Goal: Information Seeking & Learning: Learn about a topic

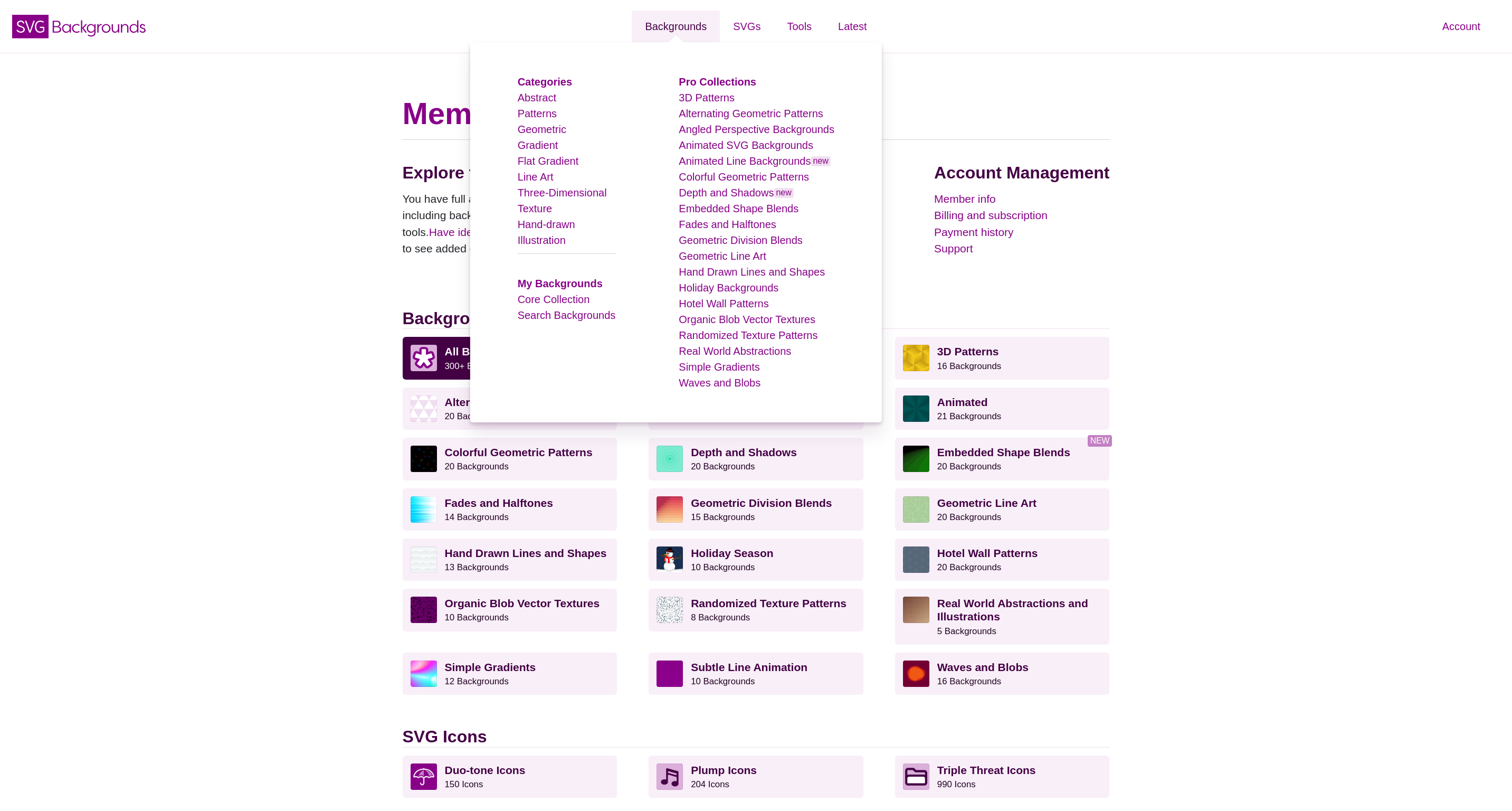
click at [679, 28] on link "Backgrounds" at bounding box center [676, 26] width 88 height 32
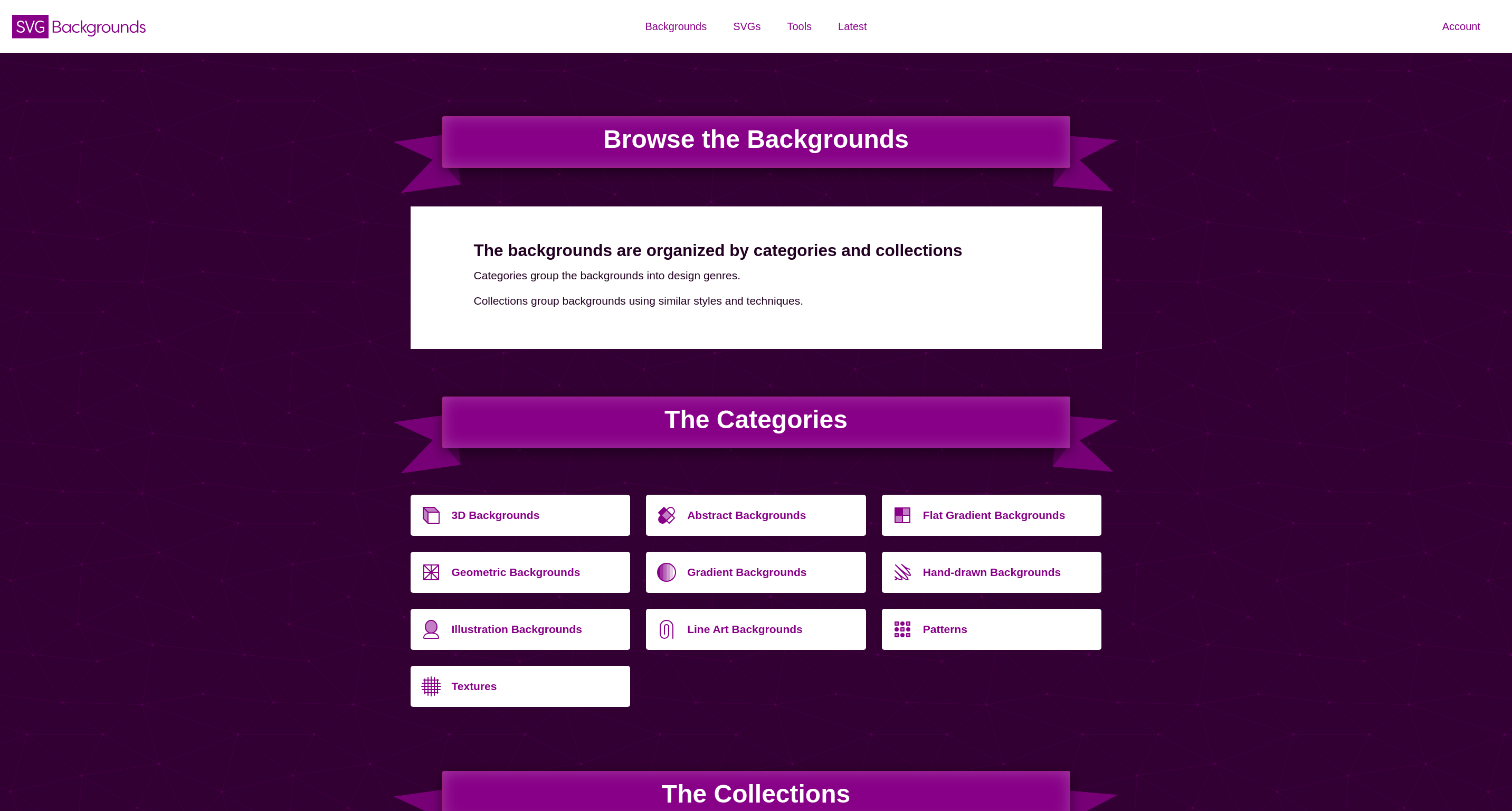
click at [475, 691] on p "Textures" at bounding box center [537, 684] width 171 height 25
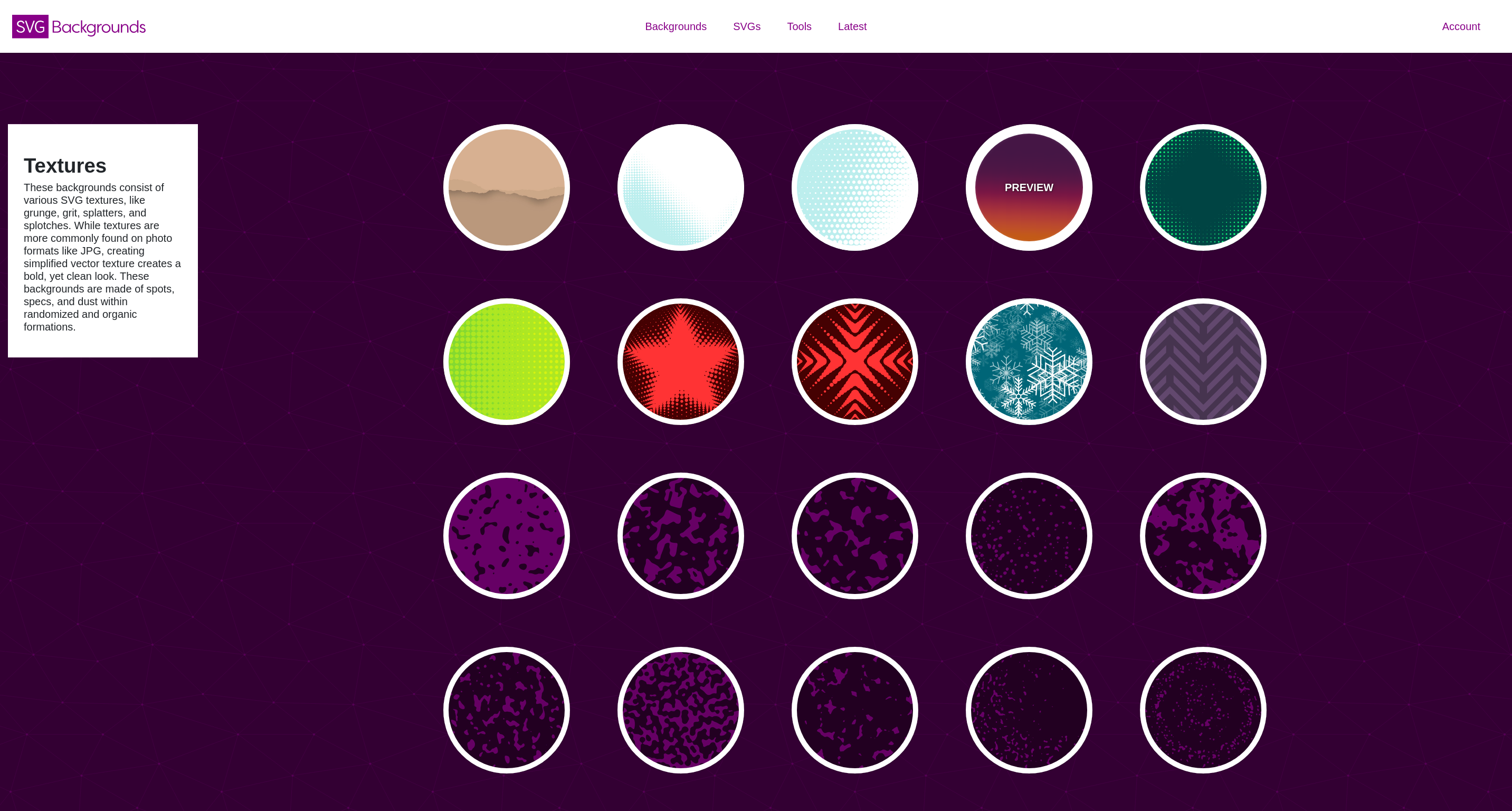
click at [1050, 223] on div "PREVIEW" at bounding box center [1029, 187] width 127 height 127
type input "#440044"
type input "#FF6600"
type input "0"
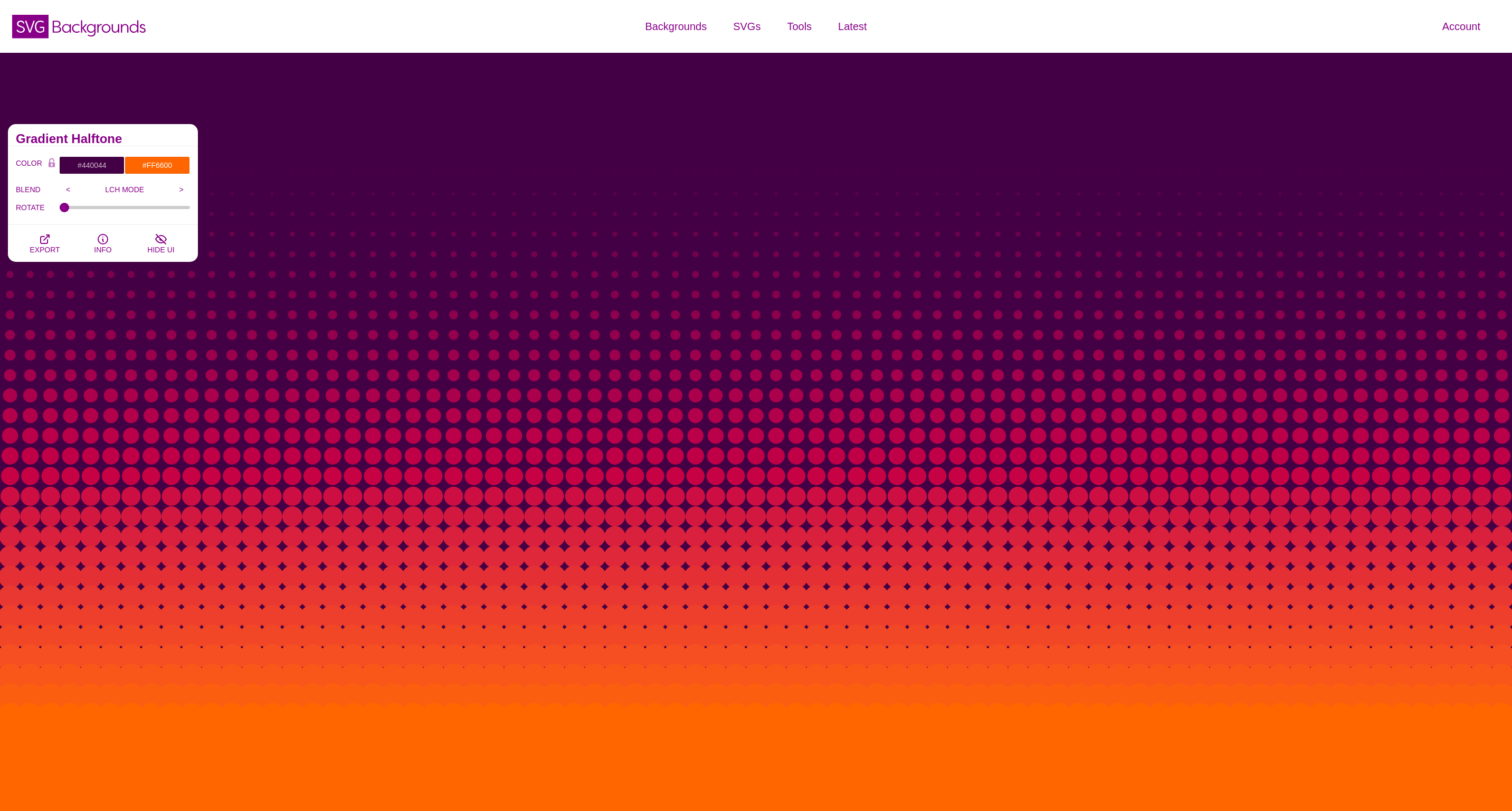
click at [112, 191] on p "LCH MODE" at bounding box center [125, 190] width 96 height 8
click at [160, 187] on p "LCH MODE" at bounding box center [125, 190] width 96 height 8
click at [130, 191] on p "LCH MODE" at bounding box center [125, 190] width 96 height 8
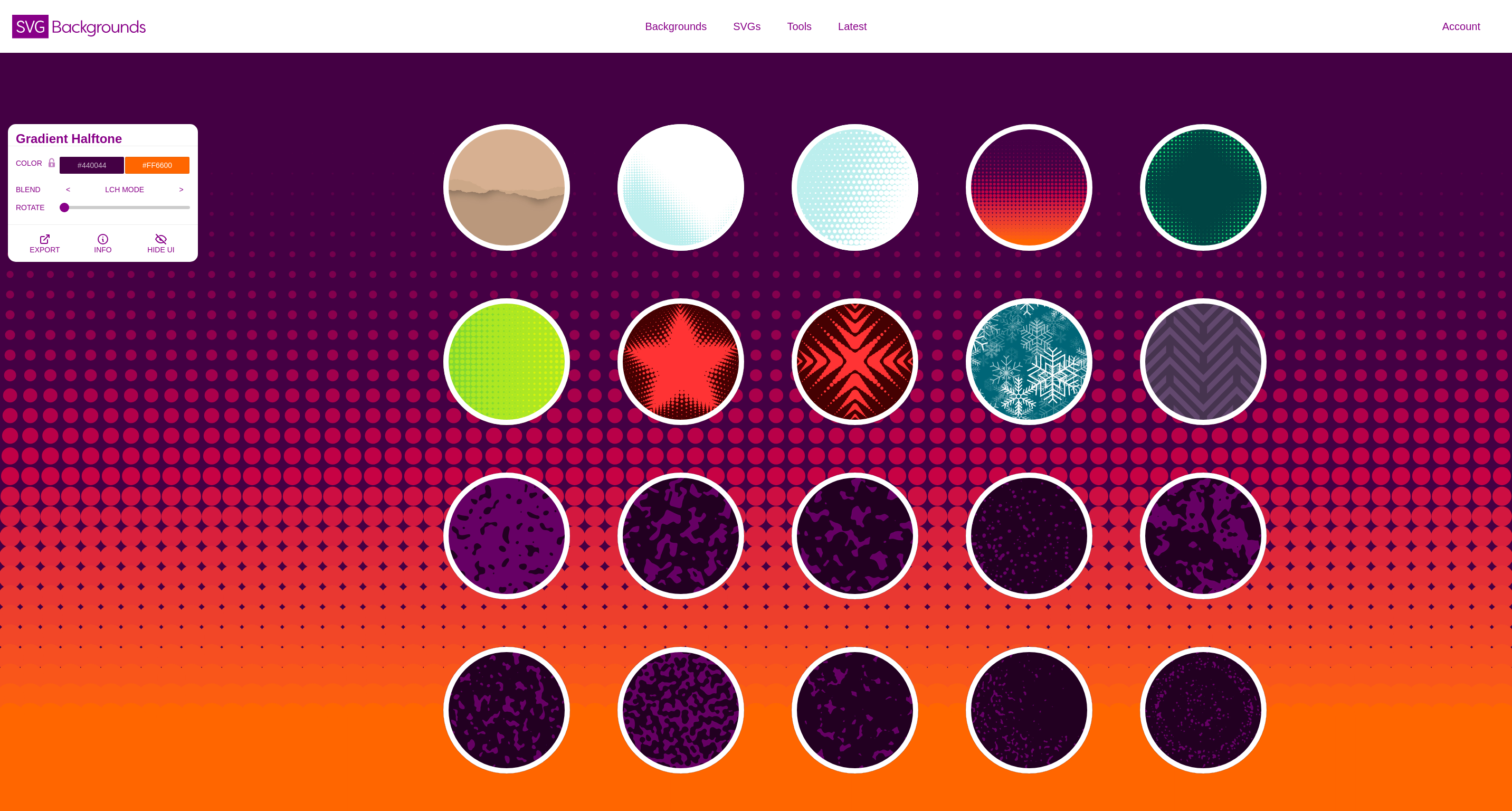
scroll to position [272, 0]
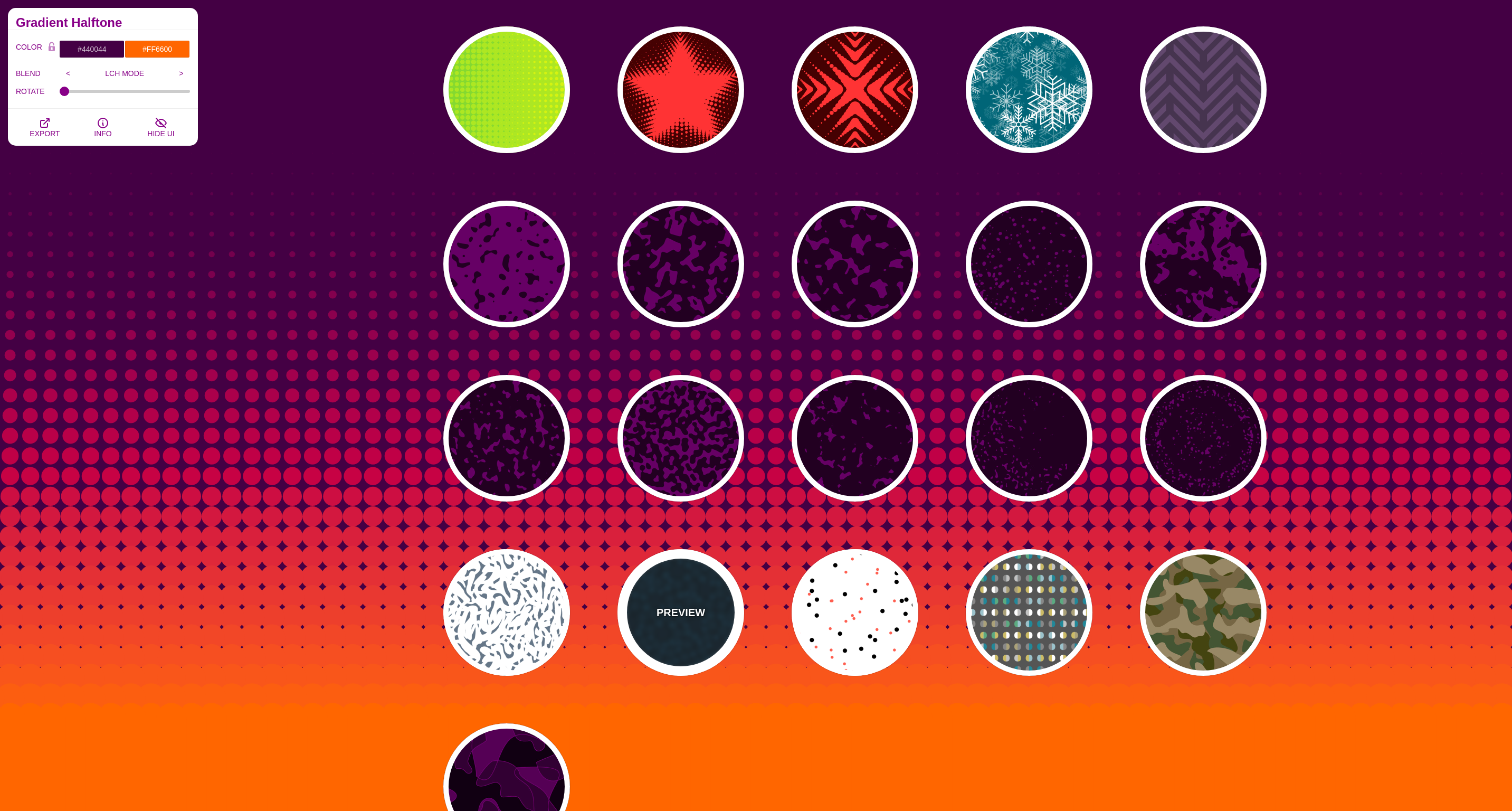
click at [688, 605] on p "PREVIEW" at bounding box center [681, 613] width 49 height 16
type input "#06151F"
type input "#081B26"
type input "#0E3147"
type input "0.5"
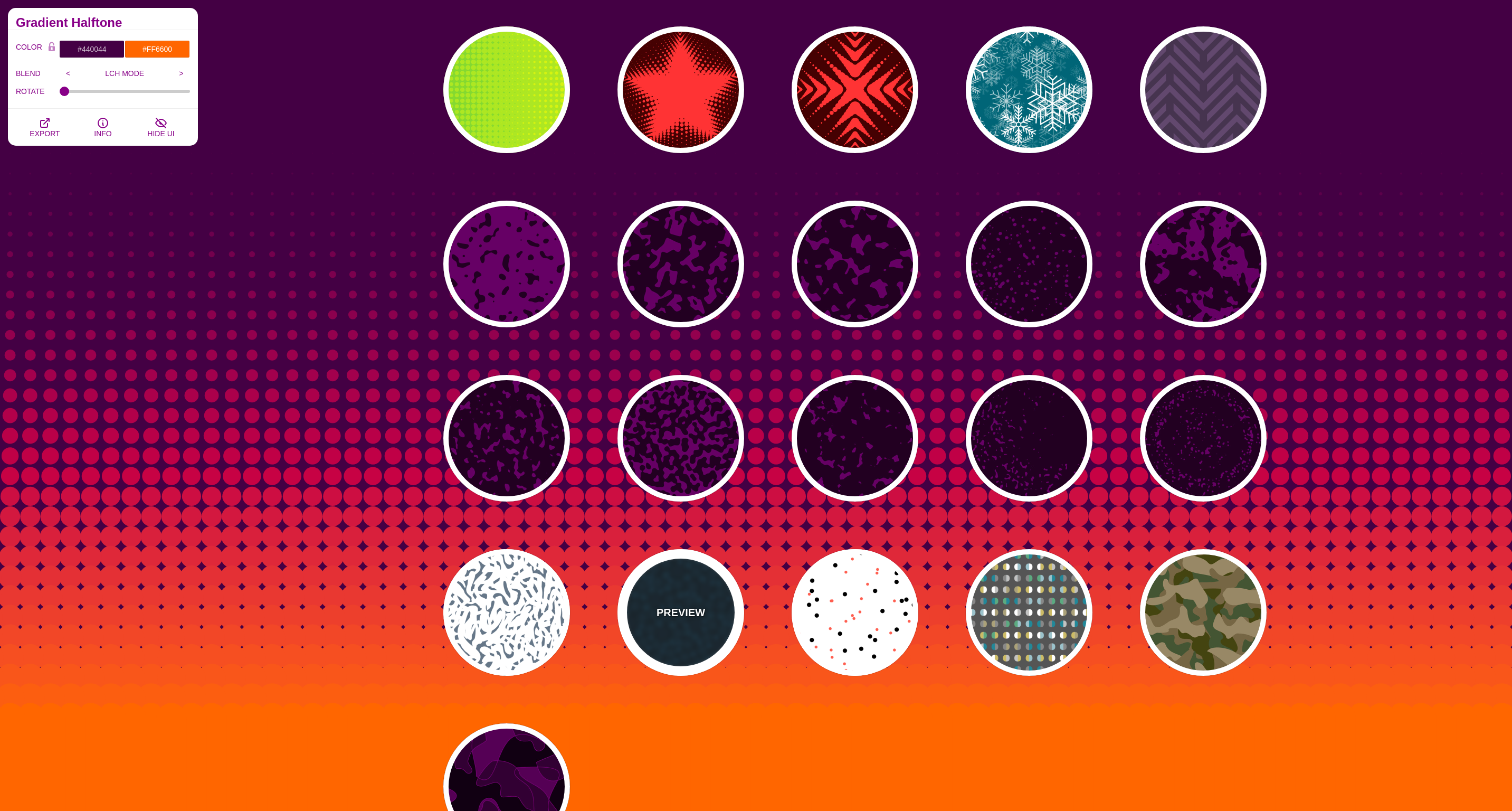
type input "0"
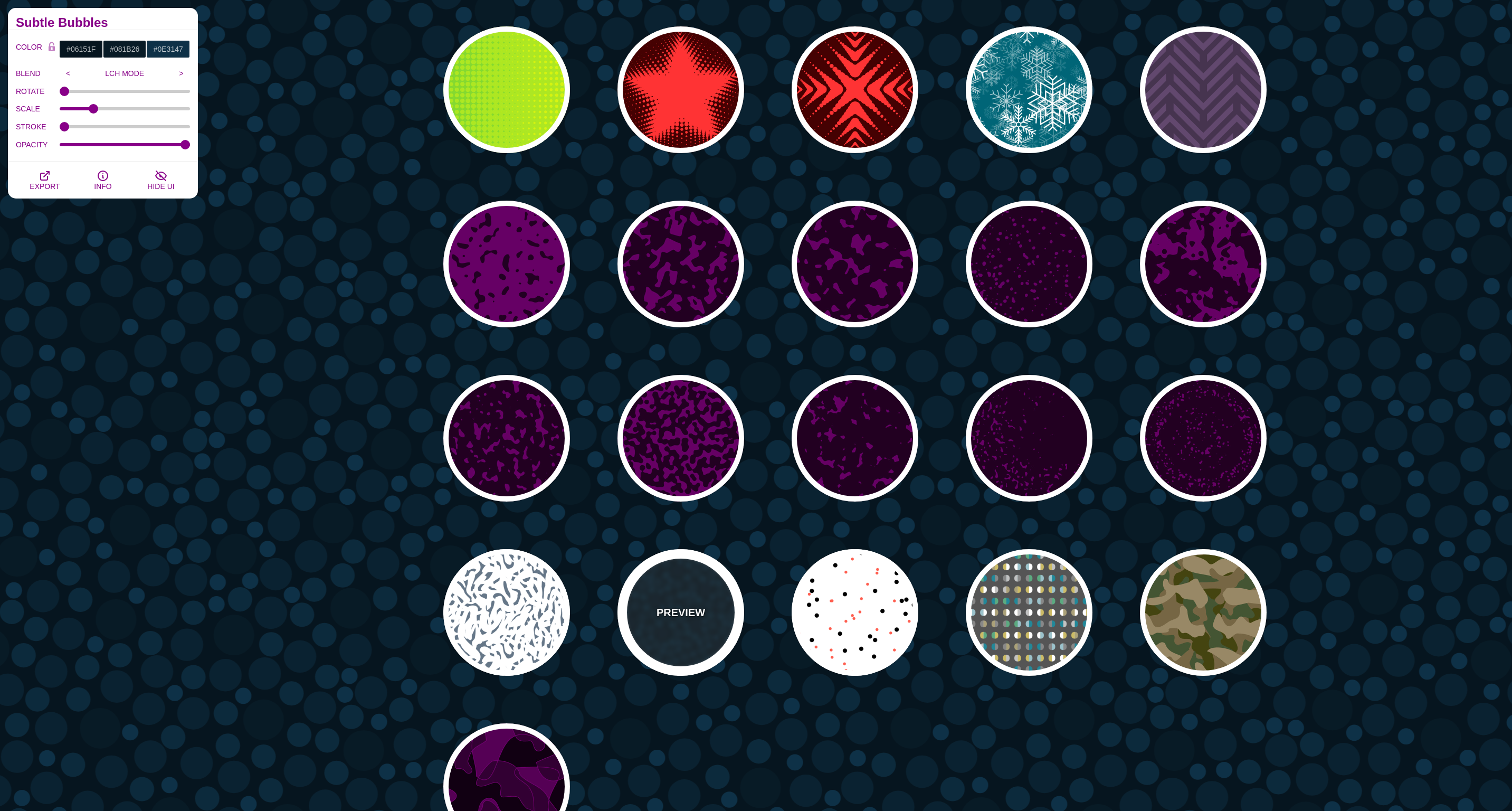
scroll to position [0, 0]
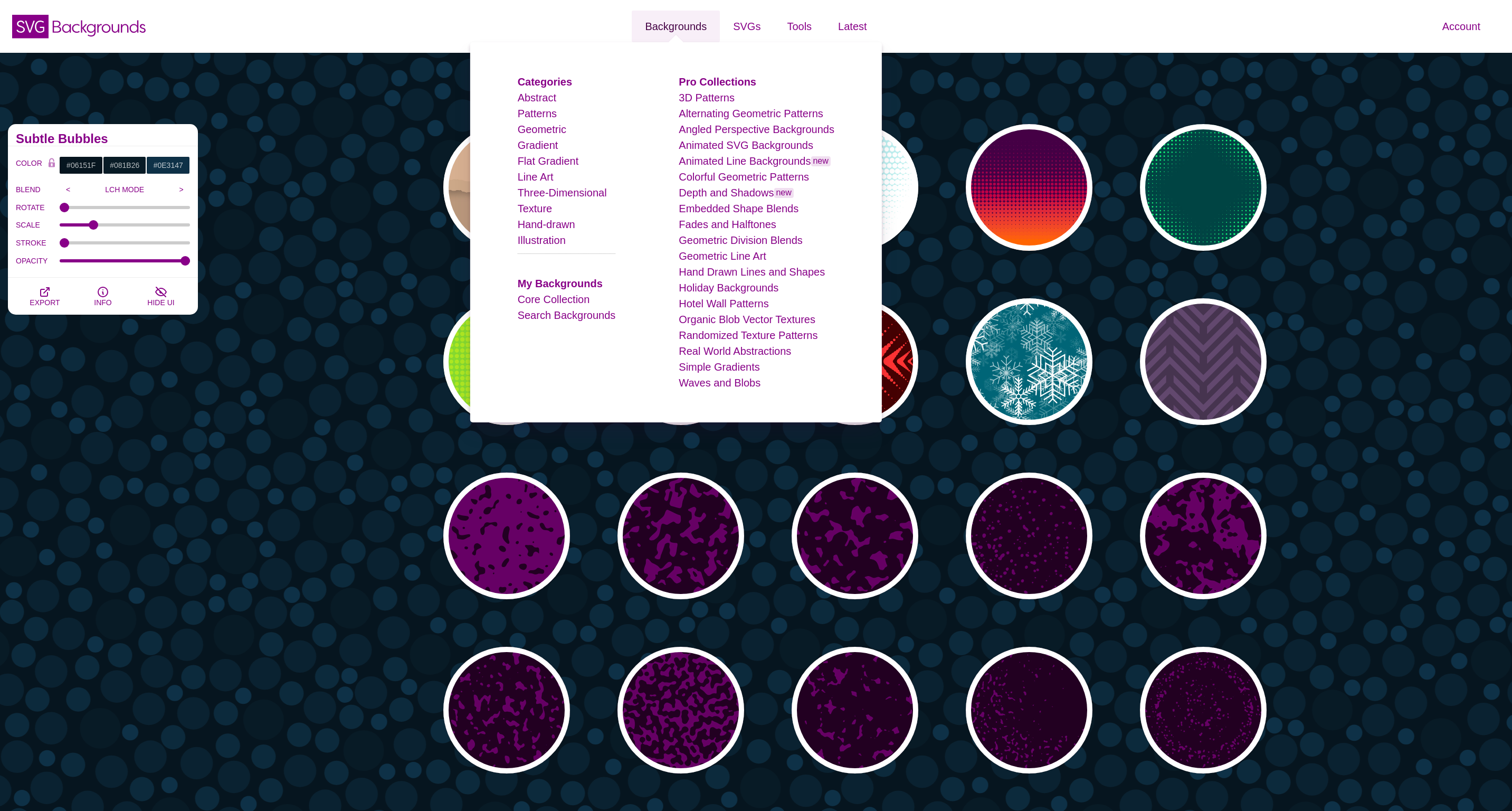
click at [683, 26] on link "Backgrounds" at bounding box center [676, 26] width 88 height 32
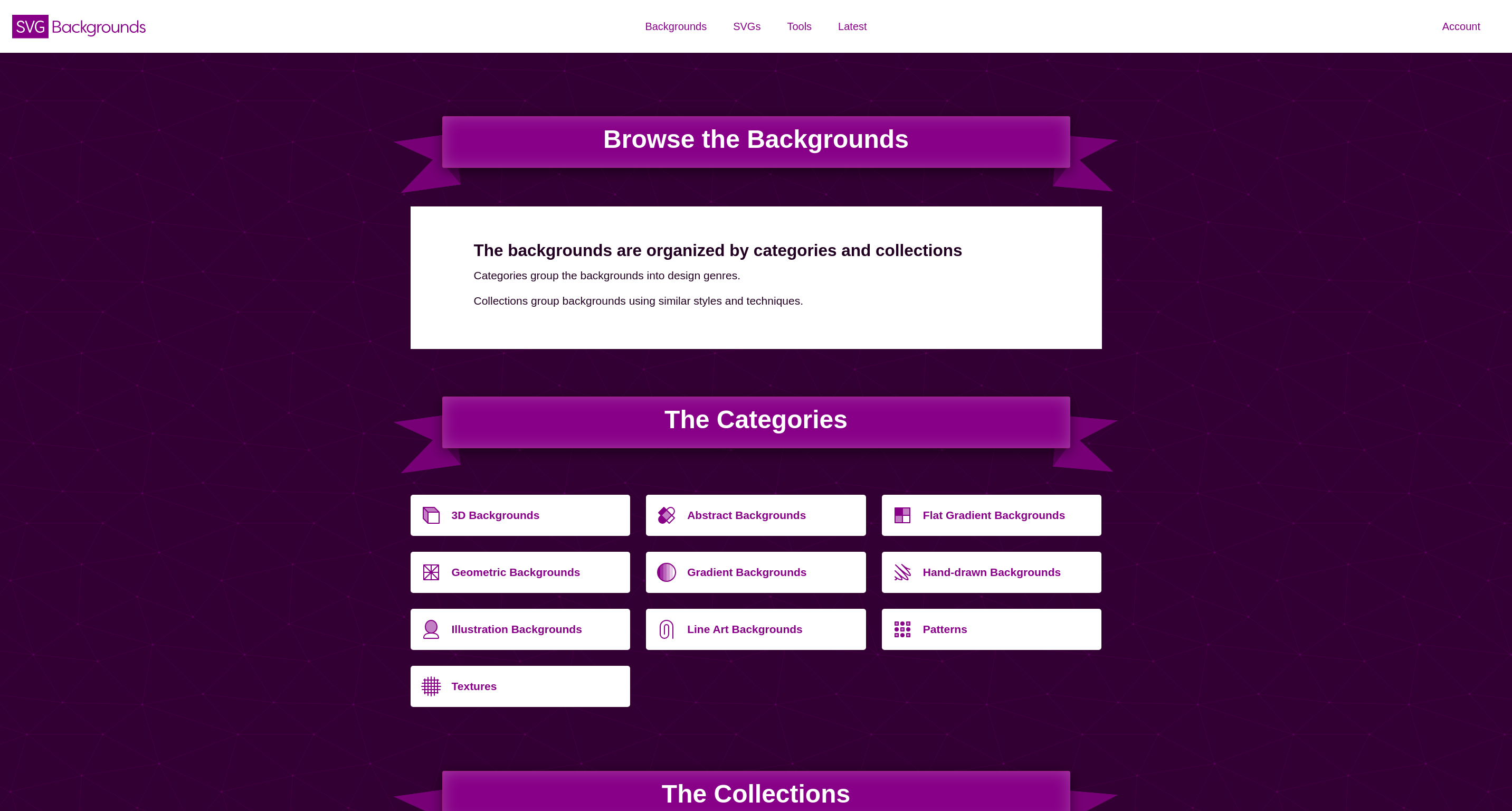
click at [564, 504] on p "3D Backgrounds" at bounding box center [537, 512] width 171 height 25
click at [704, 522] on p "Abstract Backgrounds" at bounding box center [772, 512] width 171 height 25
click at [500, 581] on p "Geometric Backgrounds" at bounding box center [537, 570] width 171 height 25
click at [574, 568] on p "Geometric Backgrounds" at bounding box center [537, 570] width 171 height 25
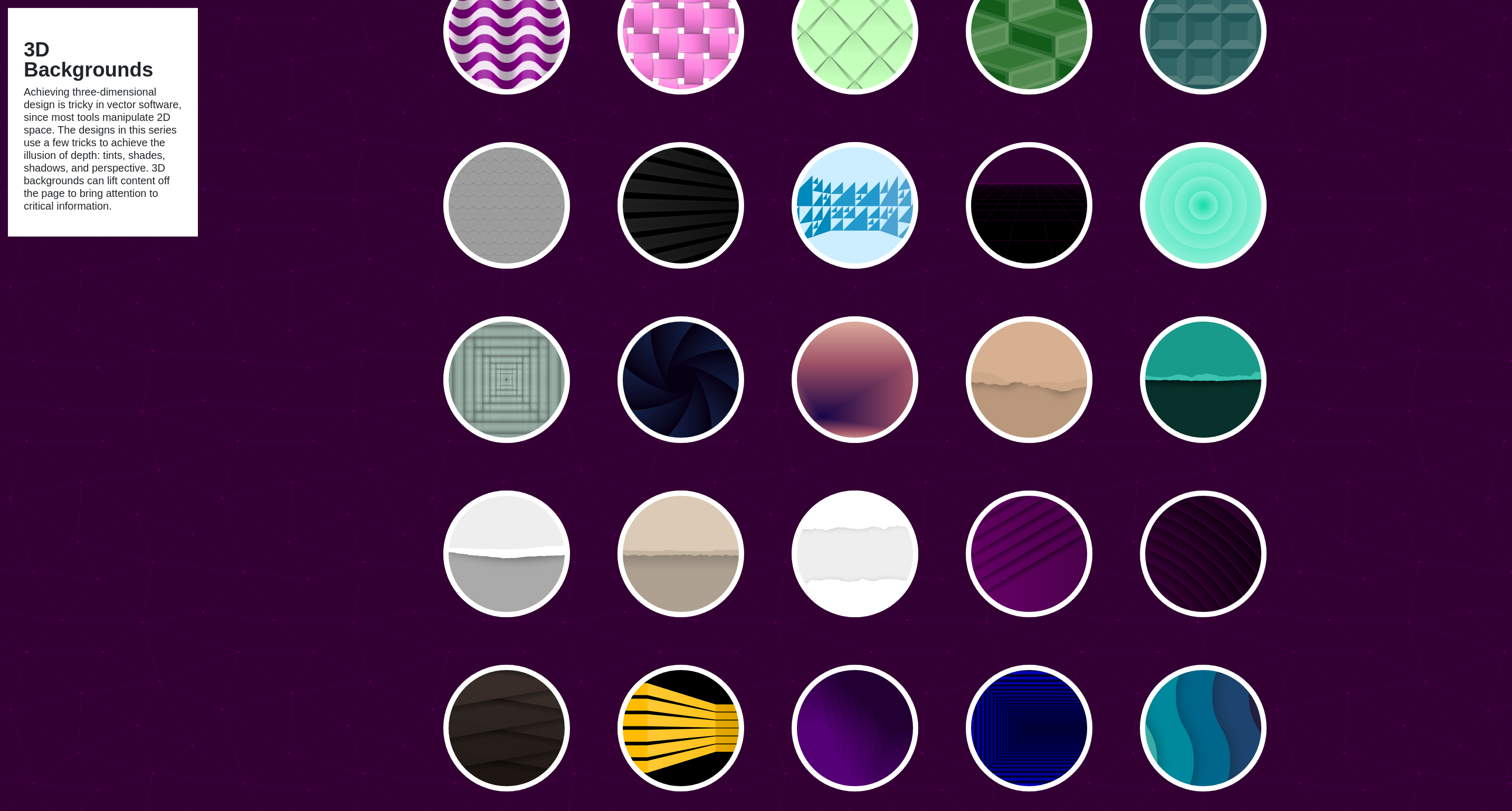
scroll to position [1017, 0]
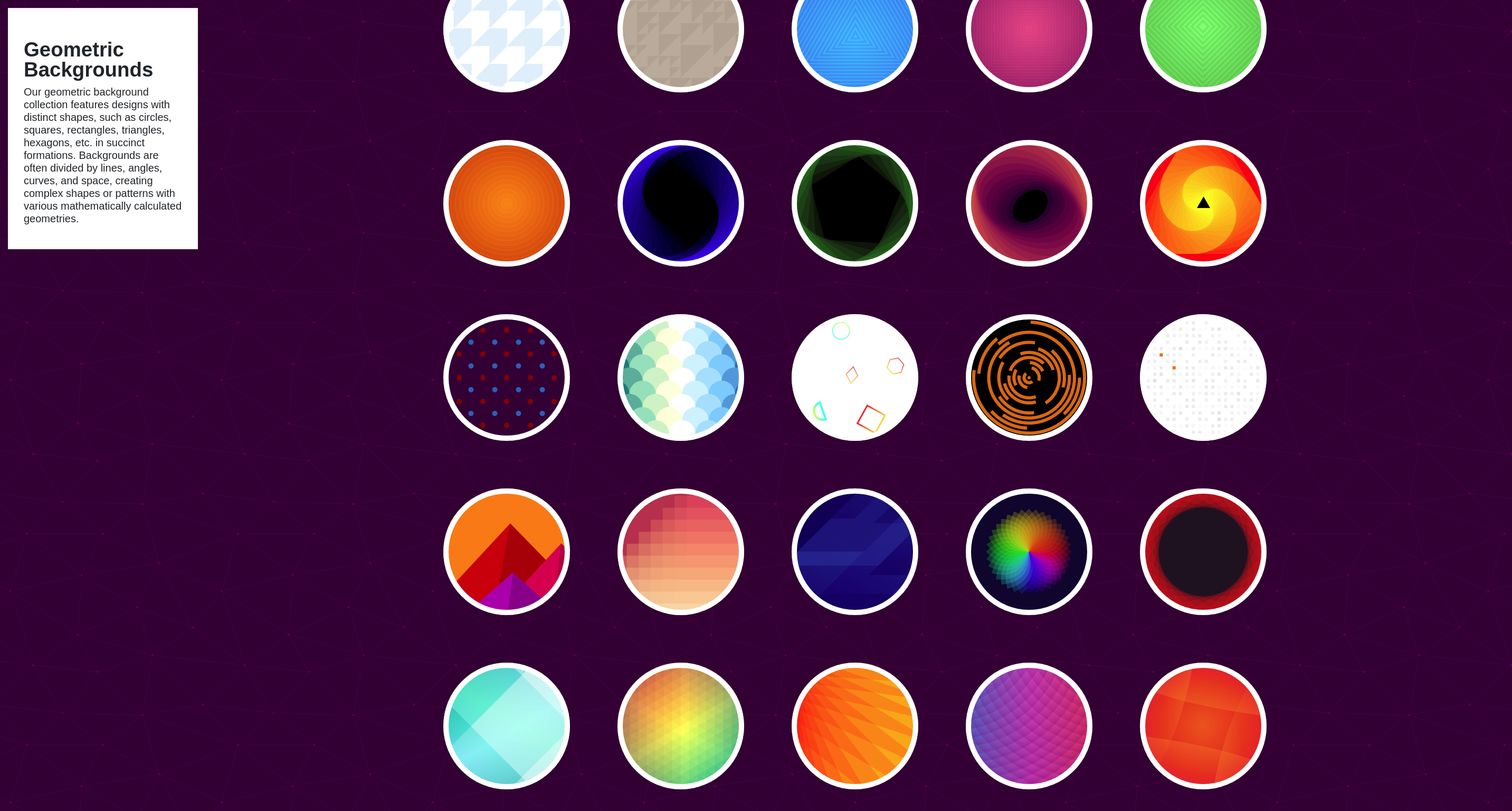
scroll to position [3055, 0]
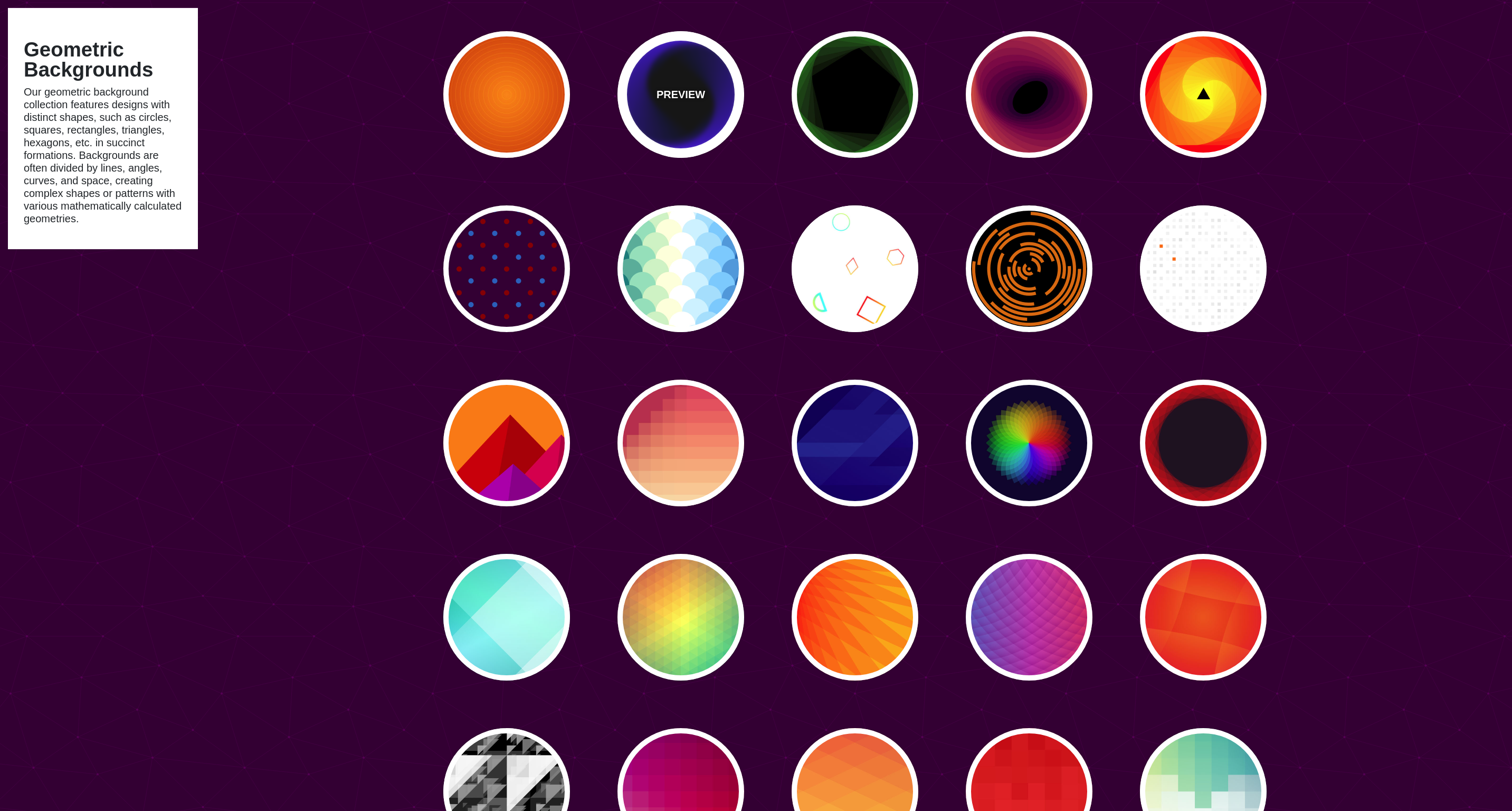
click at [698, 127] on div "PREVIEW" at bounding box center [681, 95] width 127 height 127
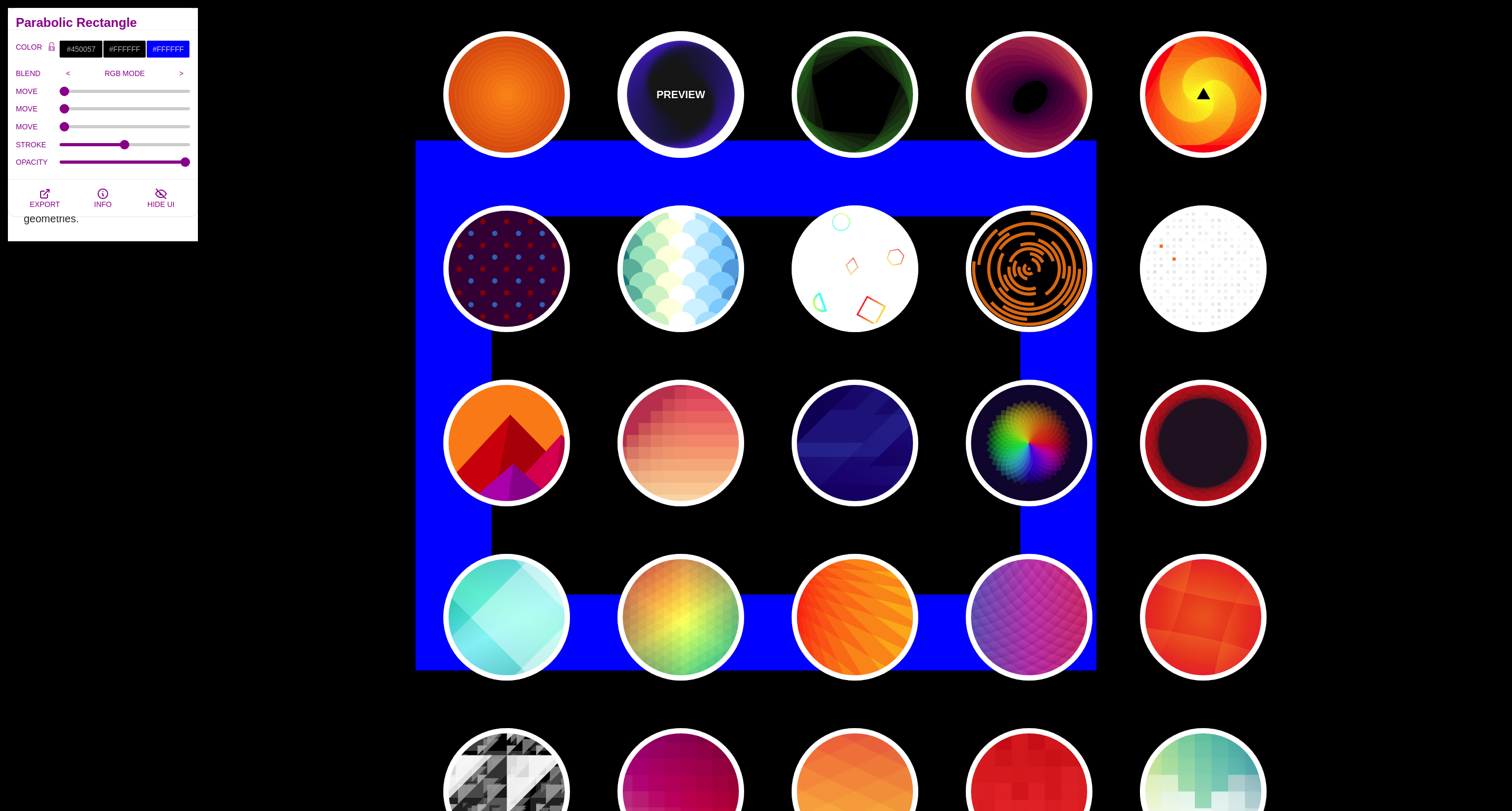
type input "#000000"
type input "#0000FF"
type input "0"
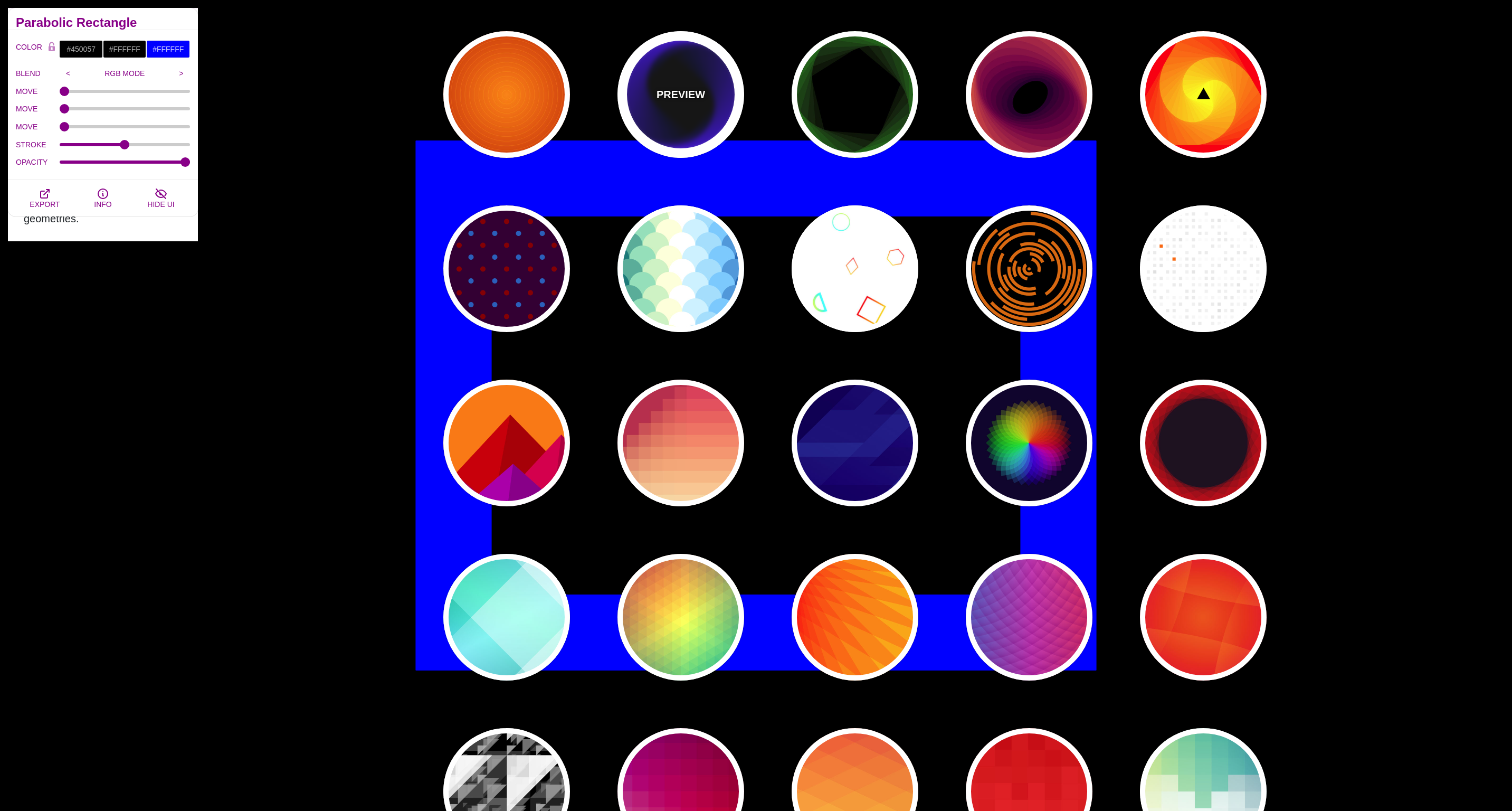
type input "0"
type input "100"
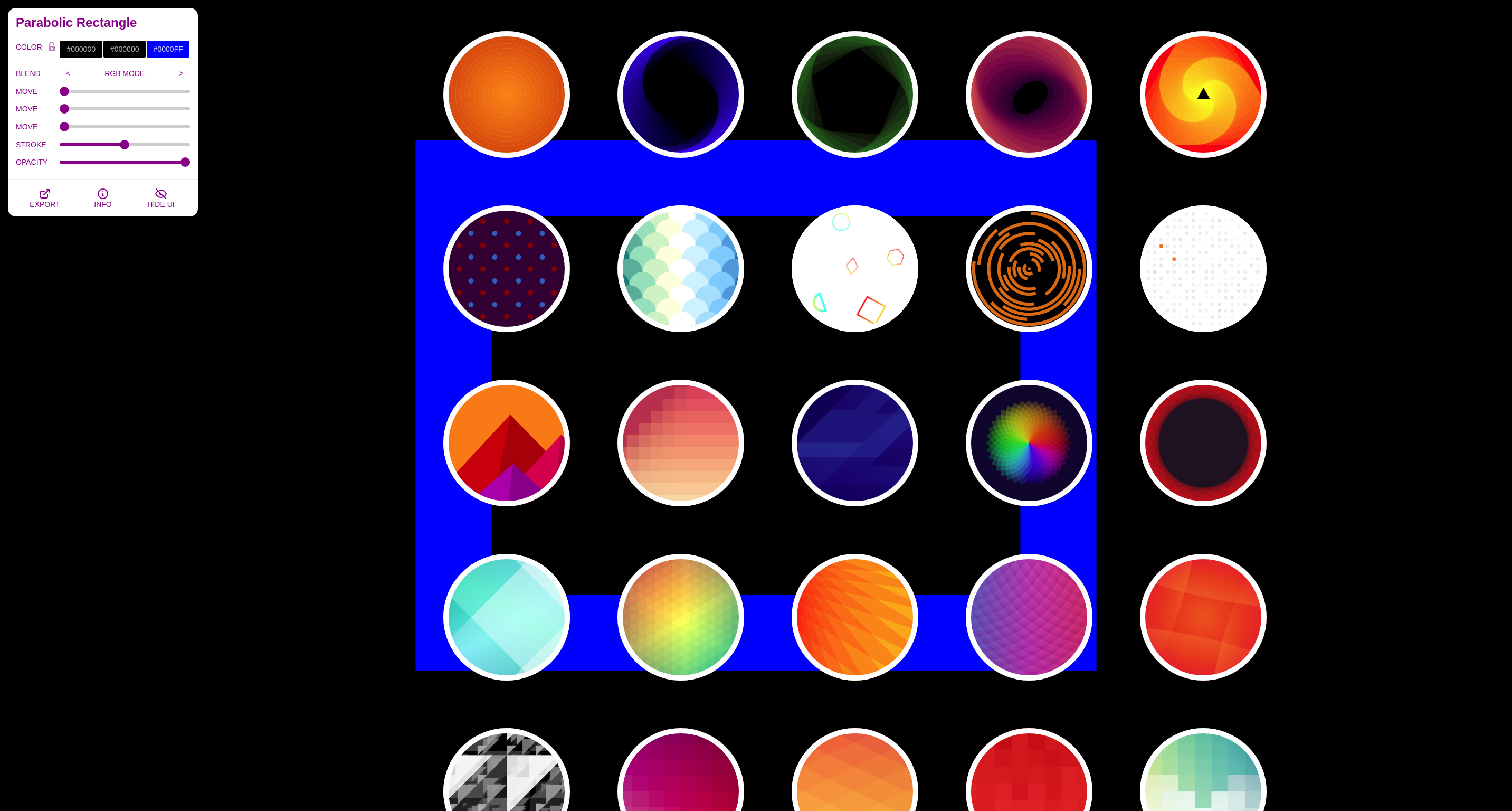
click at [170, 218] on div "Parabolic Rectangle COLOR #000000 #000000 #0000FF #444444 #555555 #666666 #7777…" at bounding box center [103, 120] width 190 height 225
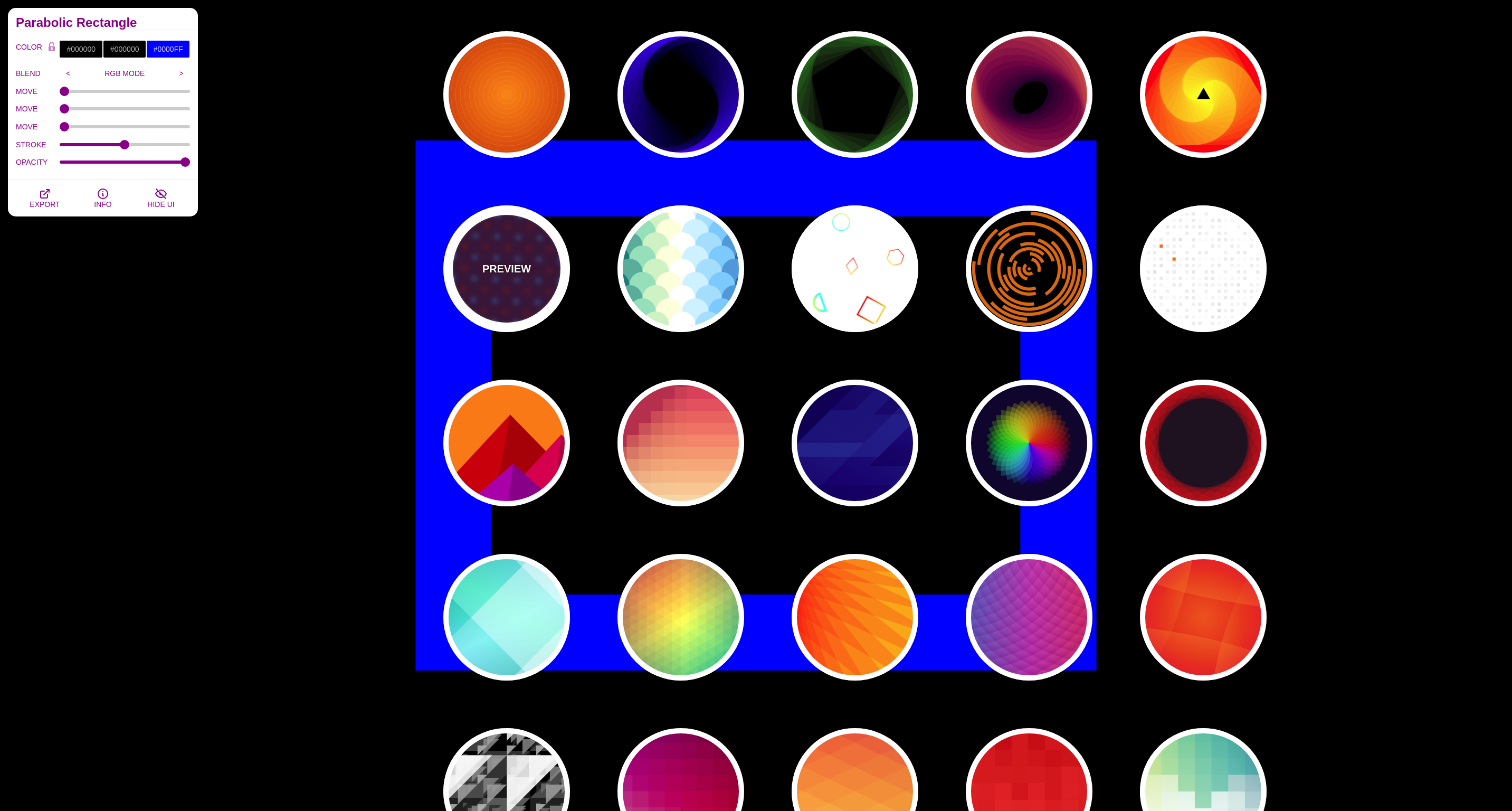
click at [498, 285] on div "PREVIEW" at bounding box center [507, 269] width 127 height 127
type input "#330033"
type input "#0066BB"
type input "#880000"
type input "90"
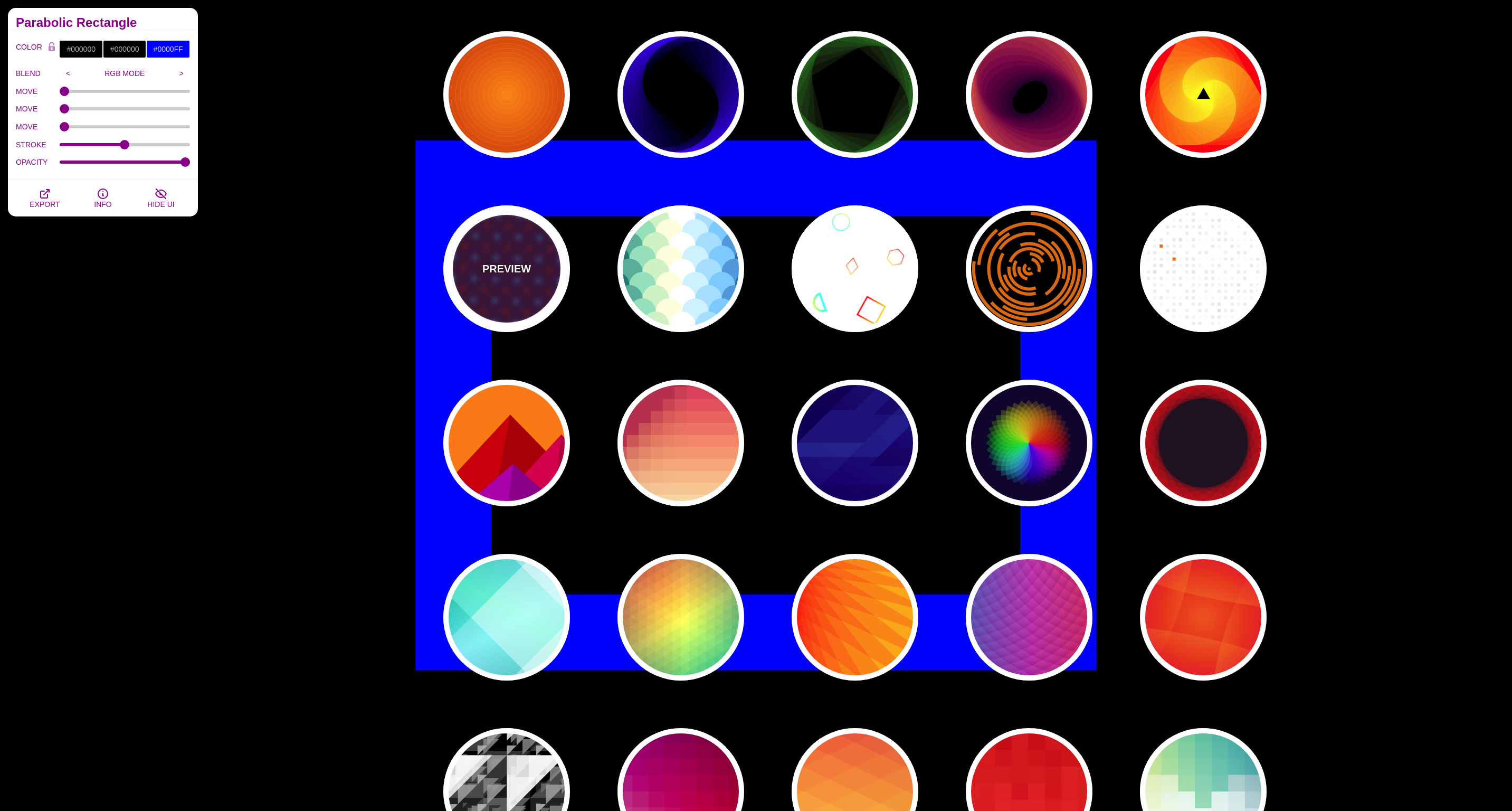
type input "10"
type input "1"
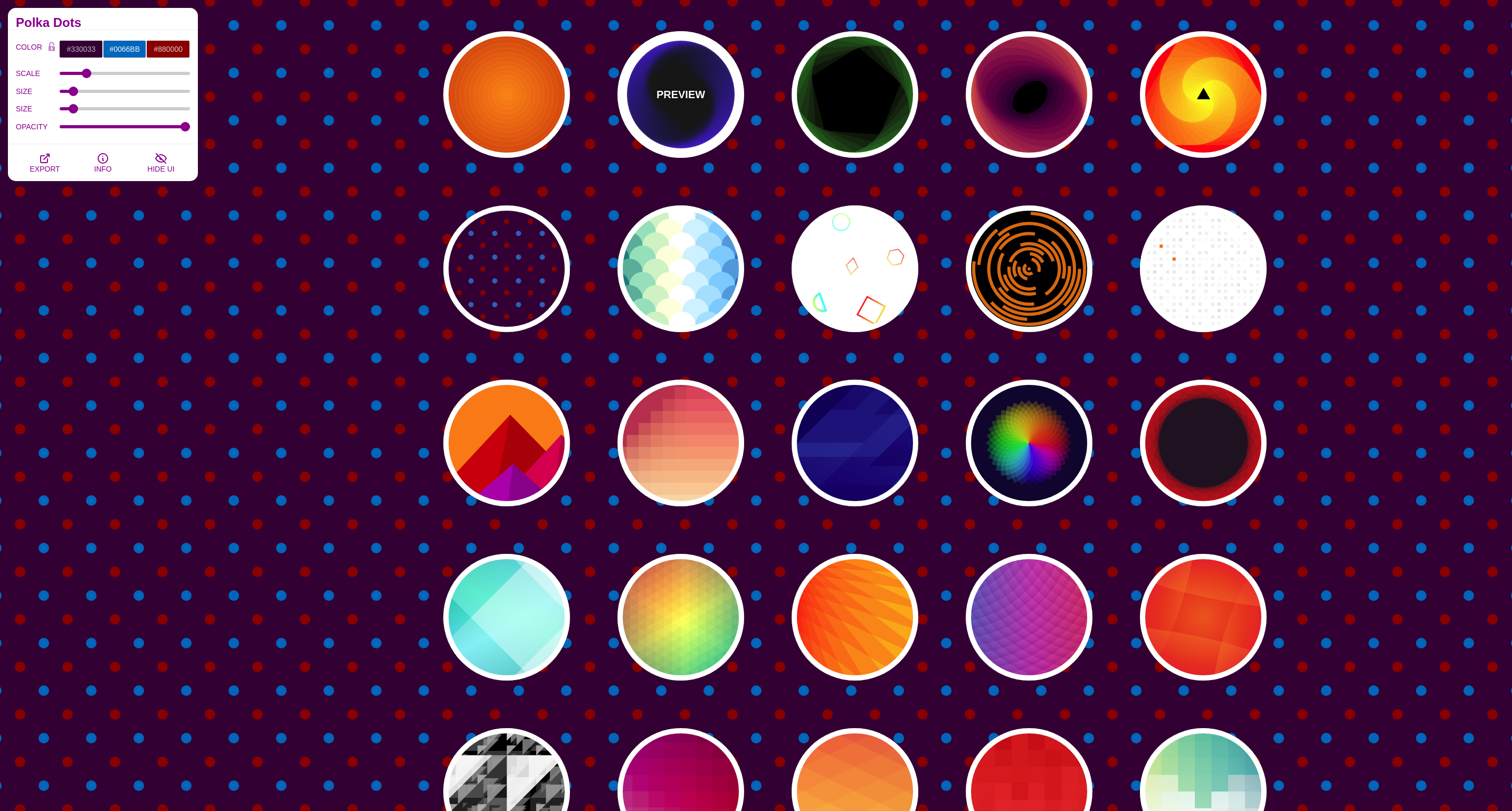
click at [651, 110] on div "PREVIEW" at bounding box center [681, 95] width 127 height 127
type input "#000000"
type input "#0000FF"
type input "0"
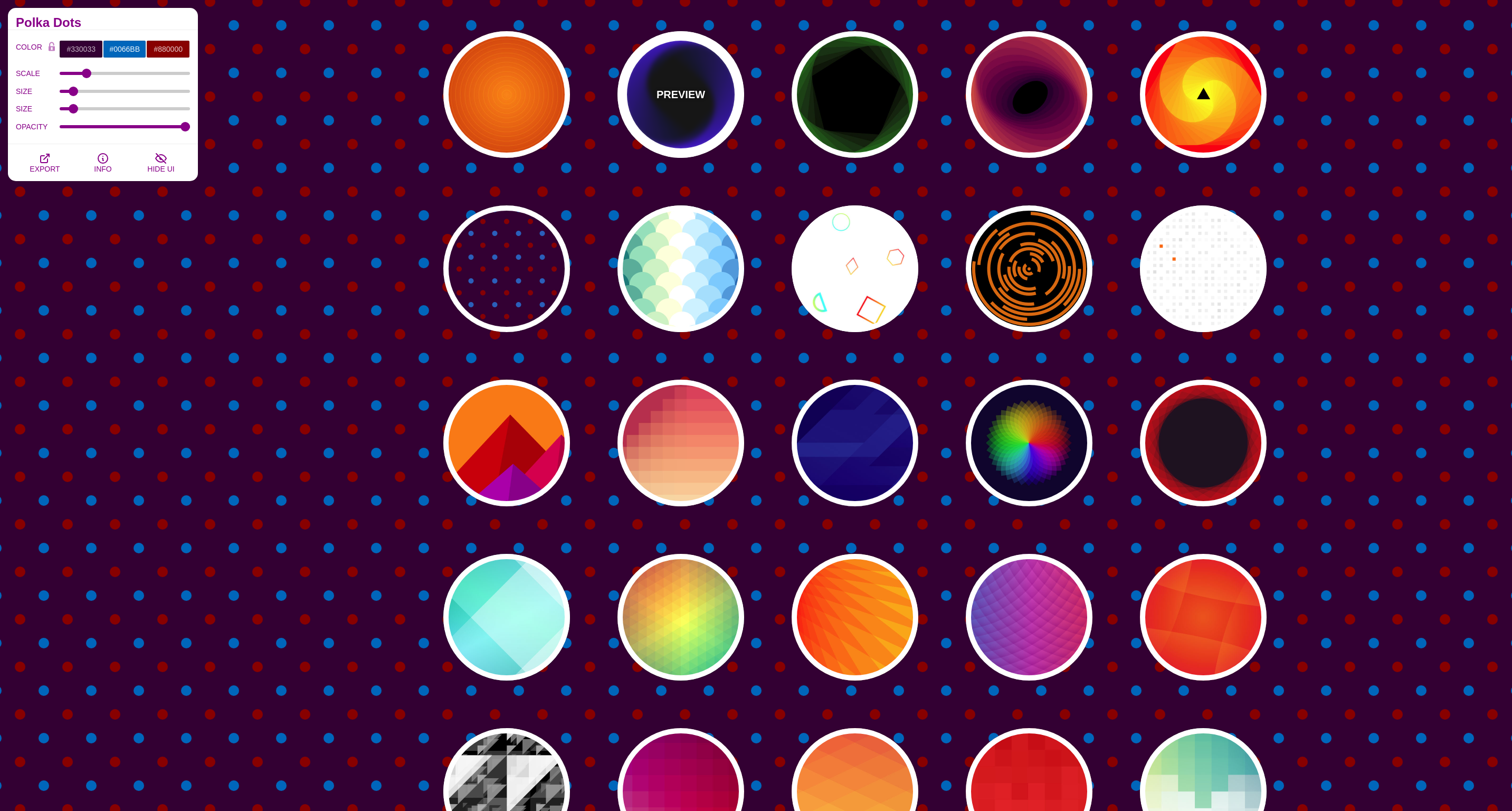
type input "0"
type input "100"
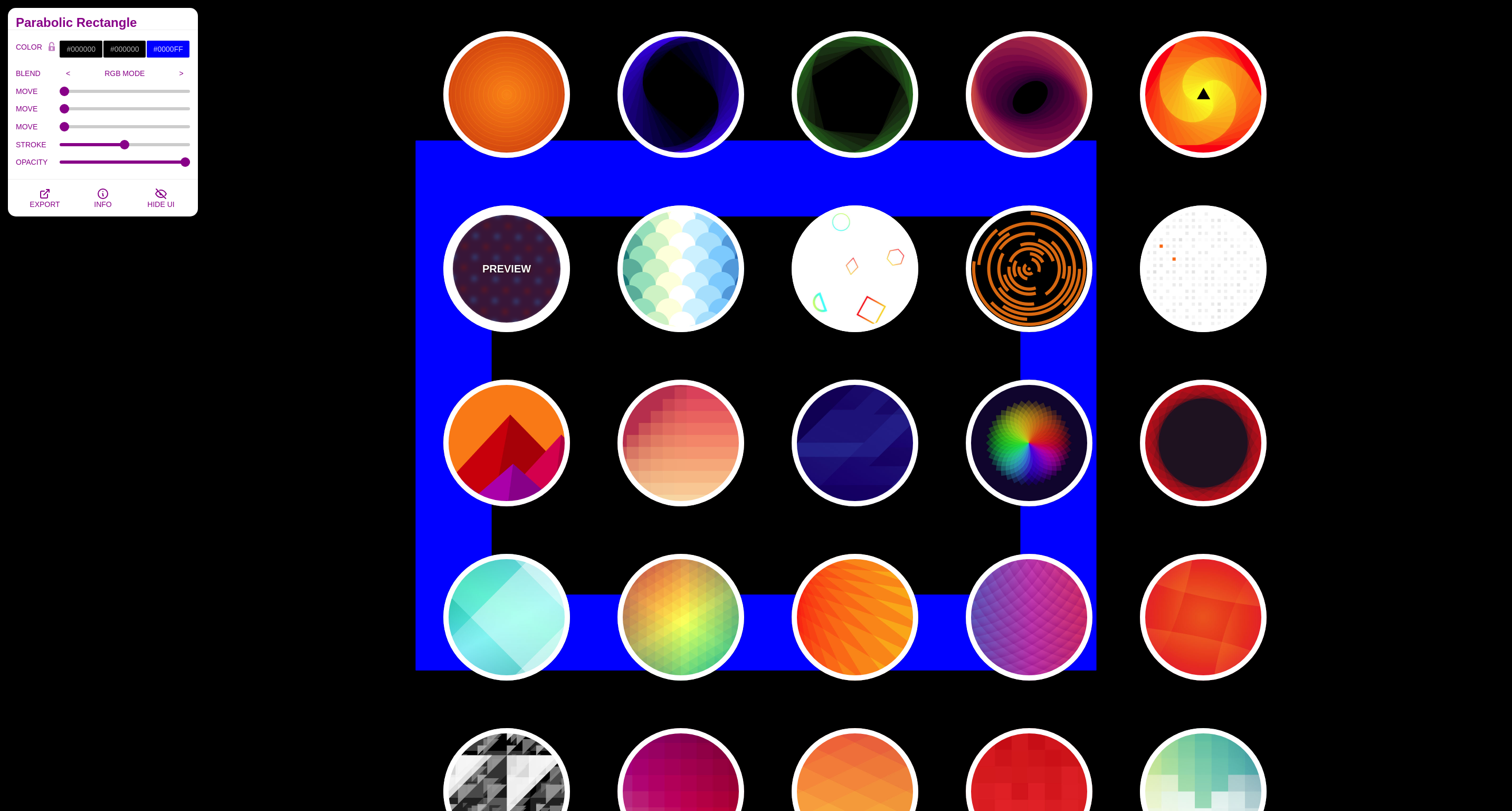
click at [489, 316] on div "PREVIEW" at bounding box center [507, 269] width 127 height 127
type input "#330033"
type input "#0066BB"
type input "#880000"
type input "90"
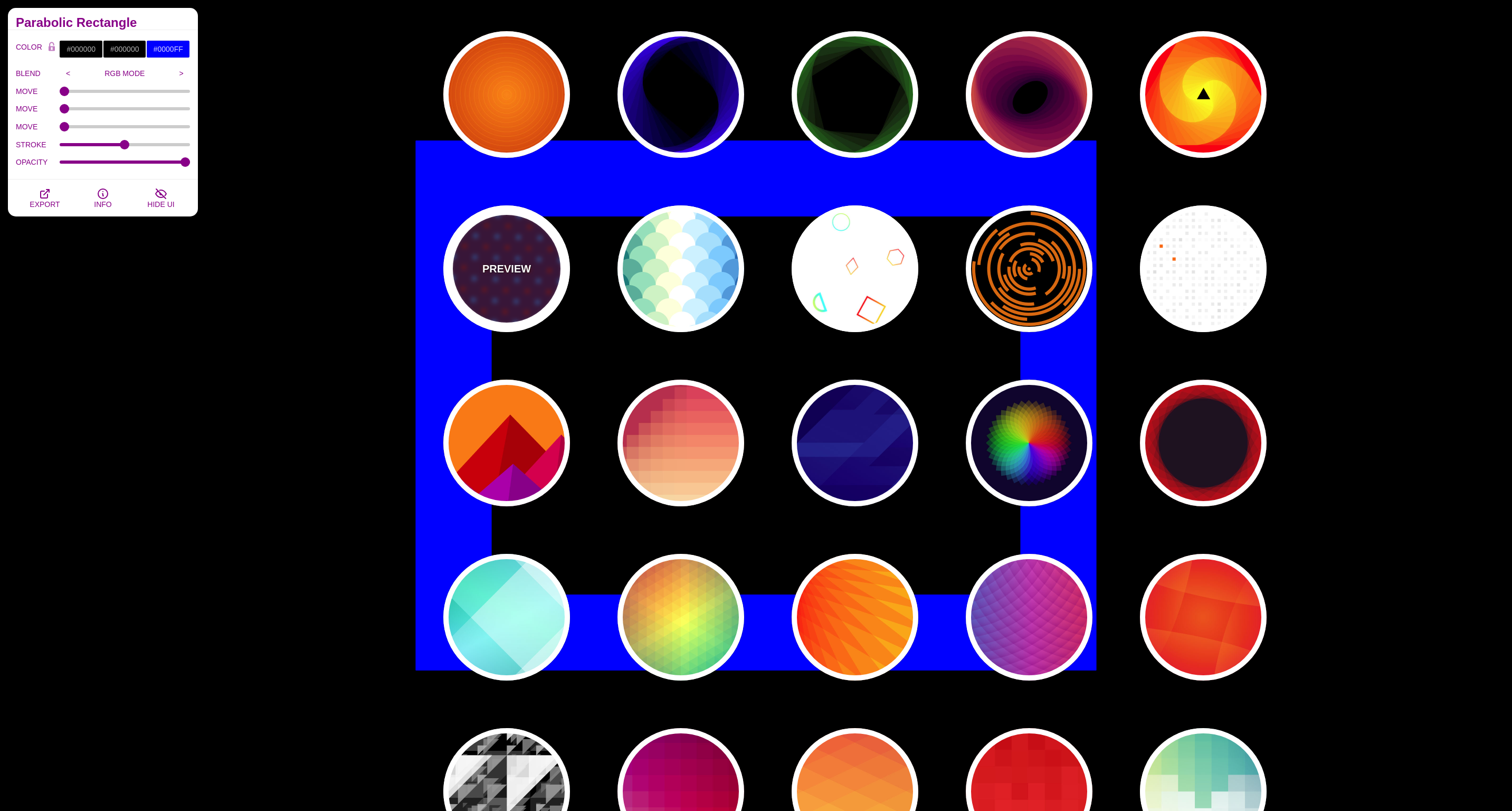
type input "10"
type input "1"
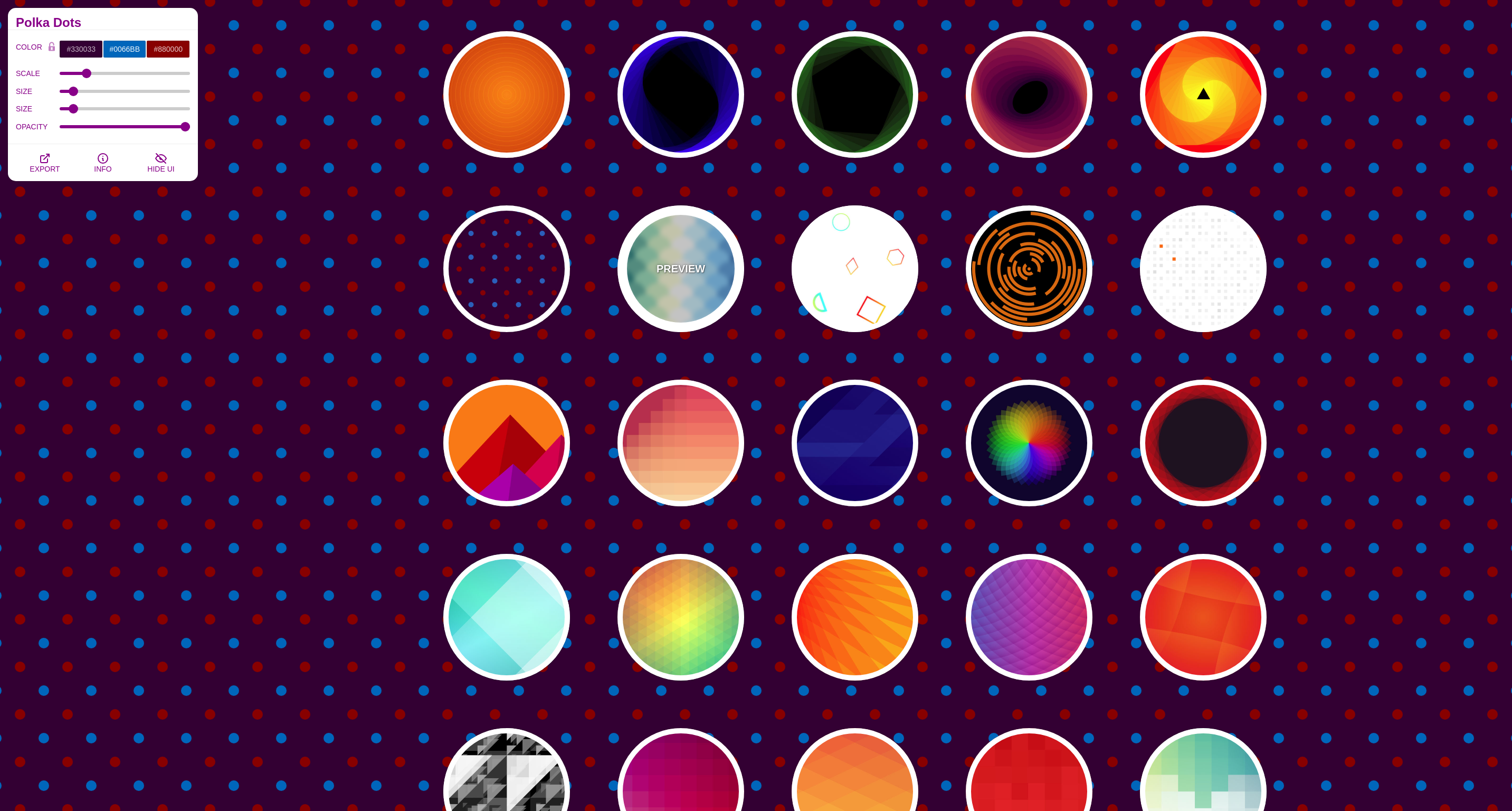
click at [667, 281] on div "PREVIEW" at bounding box center [681, 269] width 127 height 127
type input "#FFFFFF"
type input "#037B79"
type input "#92DEBA"
type input "#FFFFD8"
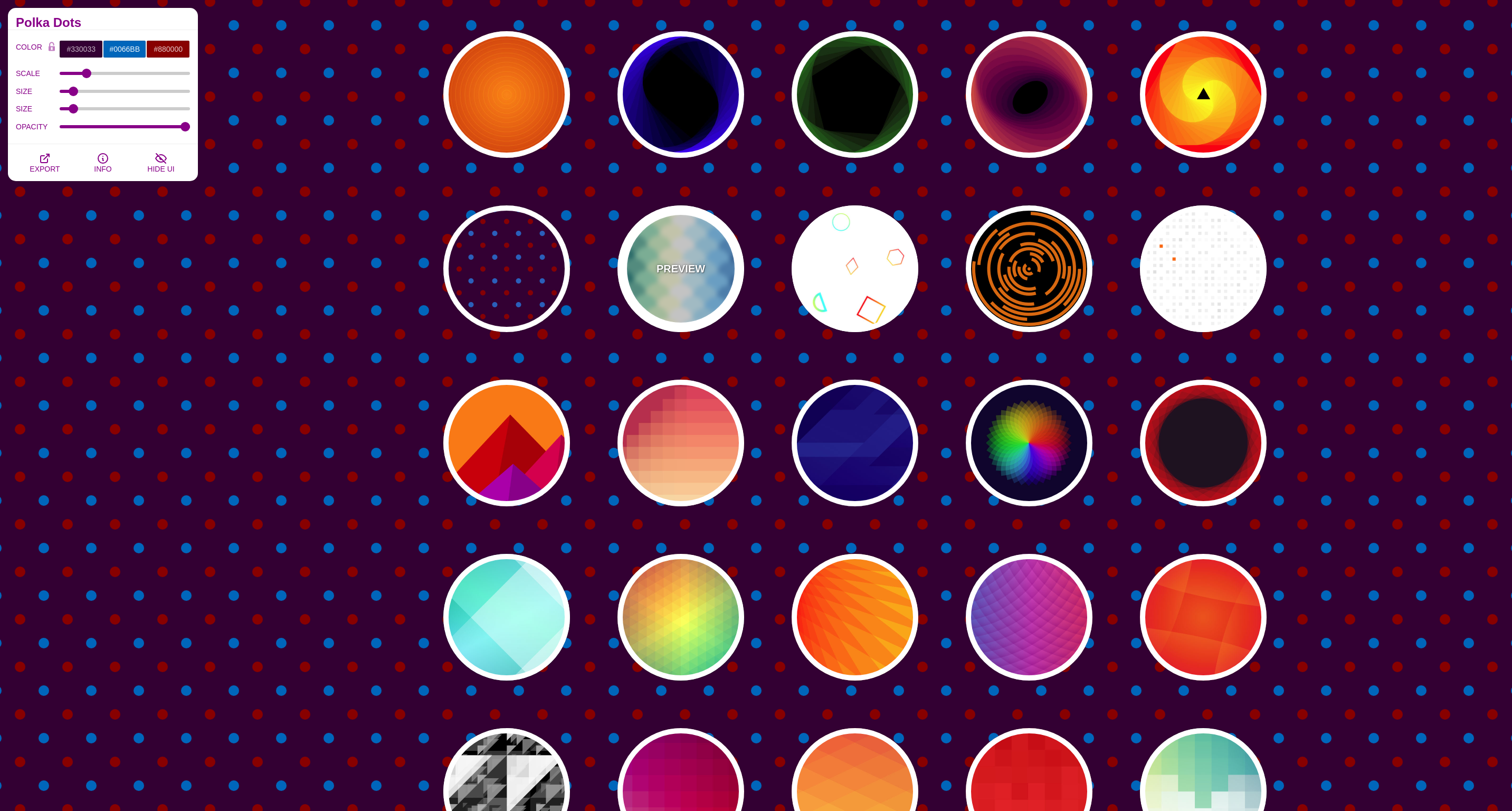
type input "#CAF2FF"
type input "#6FCCFF"
type input "#006EB4"
type input "#FFFFFF"
type input "600"
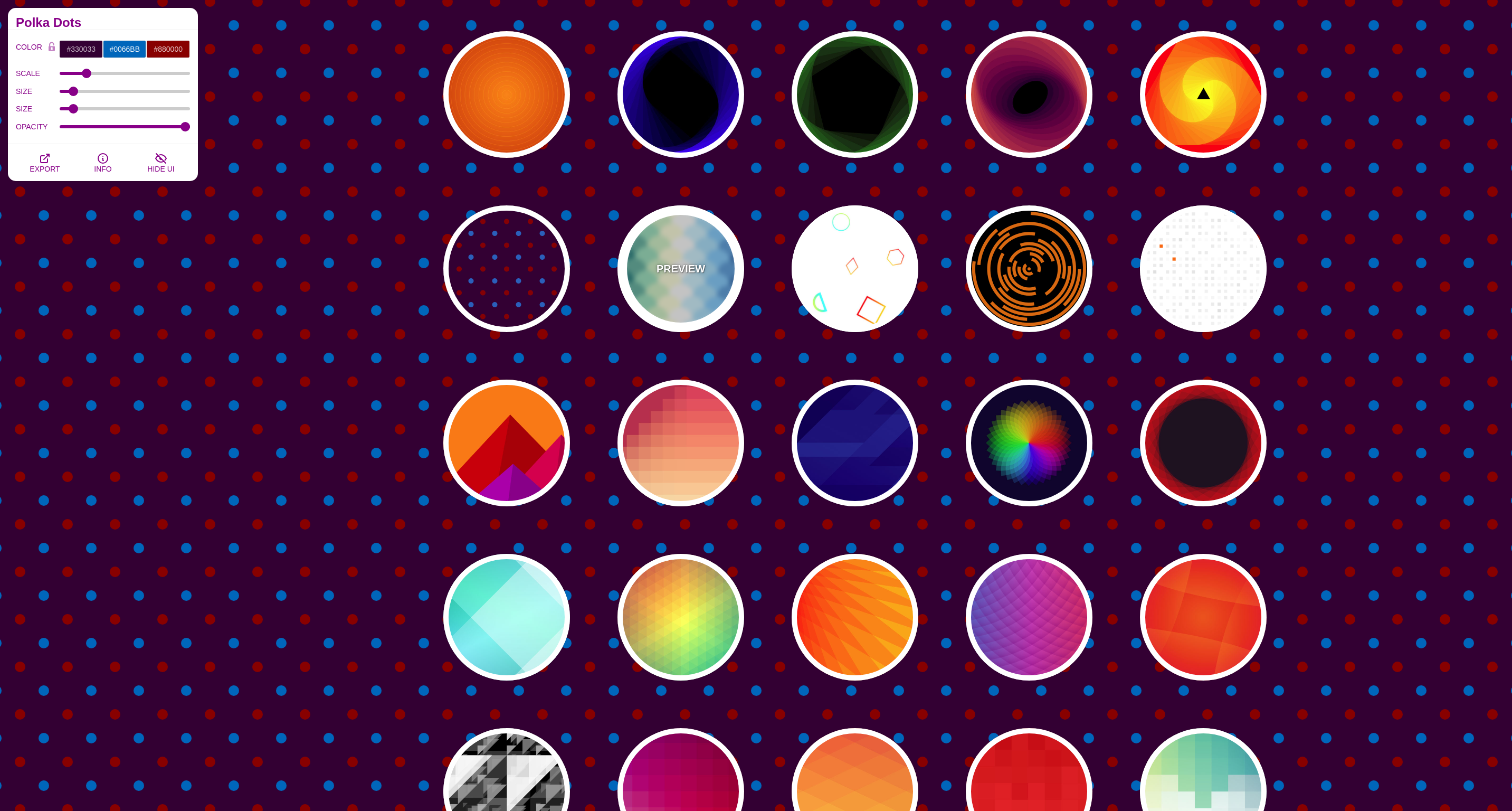
type input "0"
type input "1"
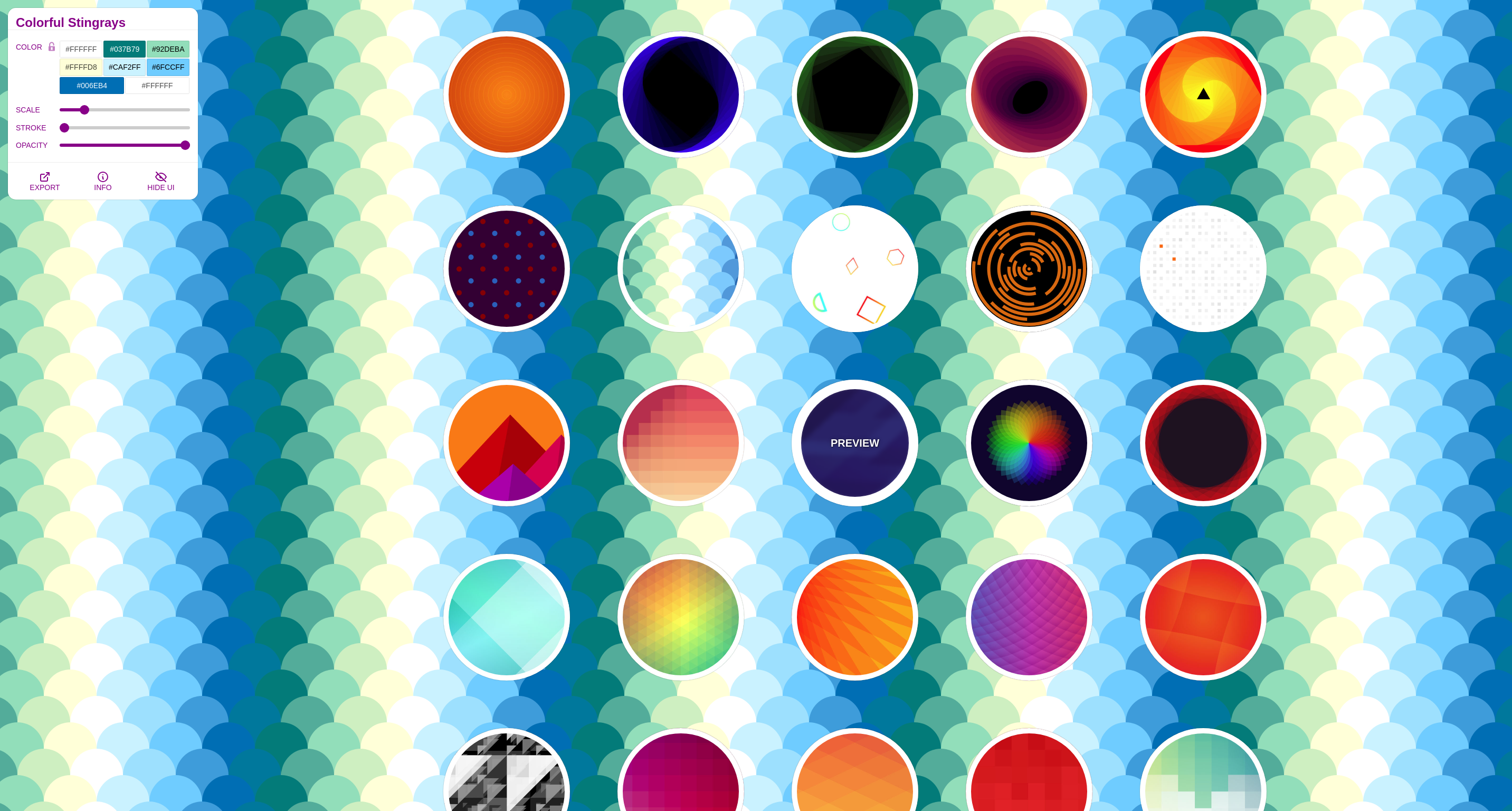
click at [854, 433] on div "PREVIEW" at bounding box center [855, 443] width 127 height 127
type input "#000044"
type input "#3388FF"
type input "#001188"
type input "0"
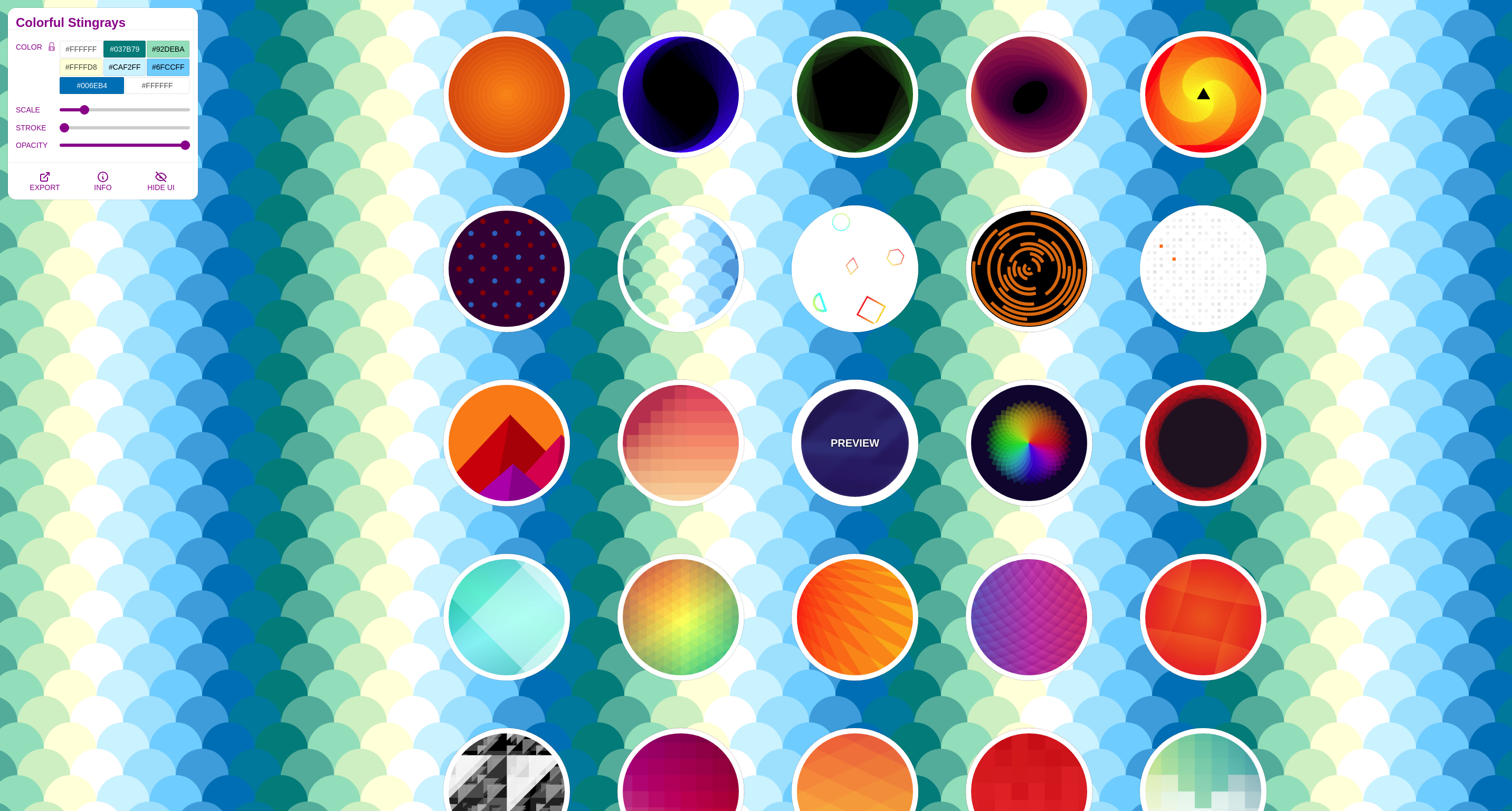
type input "0.3"
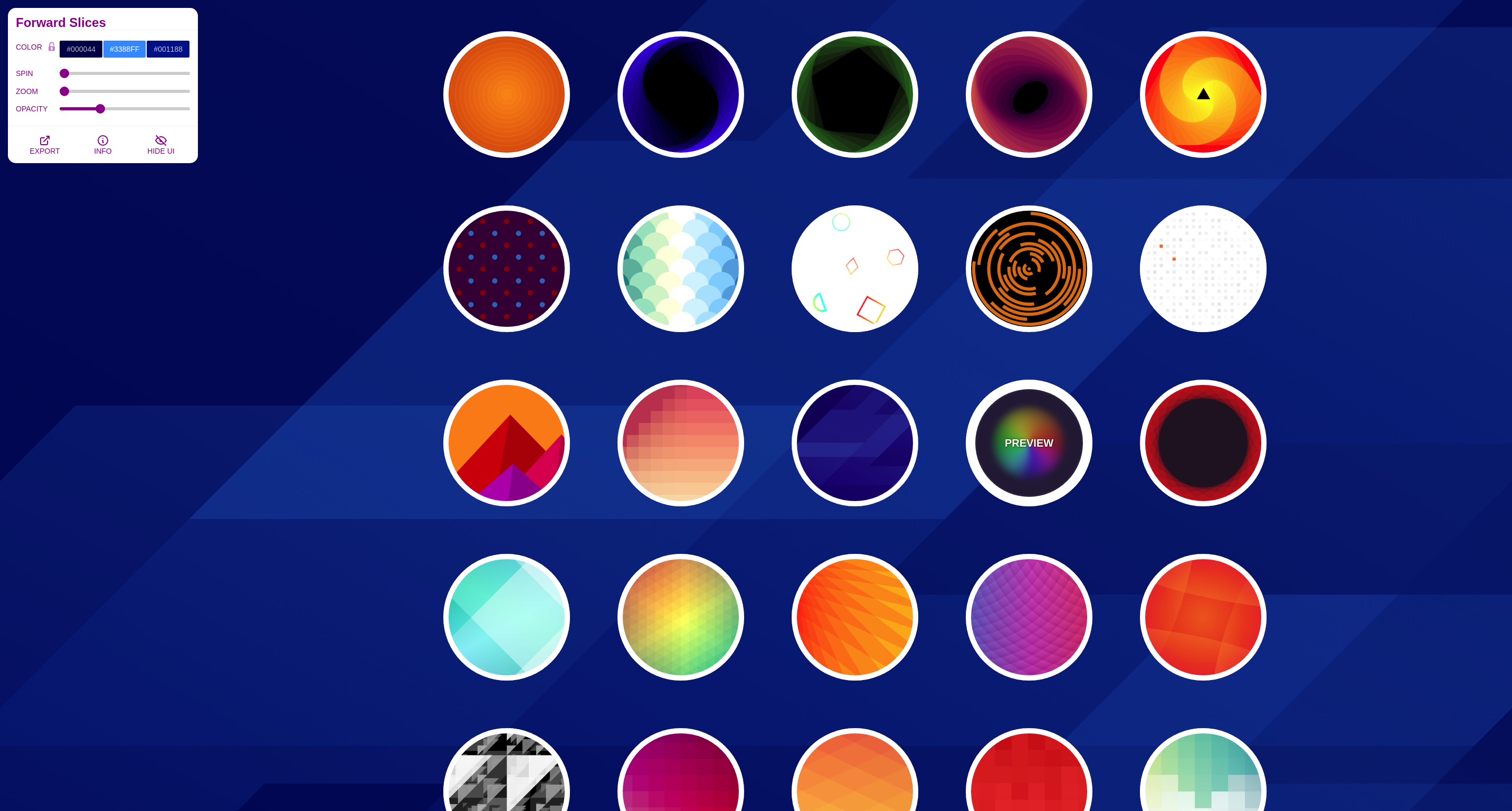
click at [1028, 463] on div "PREVIEW" at bounding box center [1029, 443] width 127 height 127
type input "#0C092B"
type input "#FF0000"
type input "#00DDFF"
type input "#FFFF00"
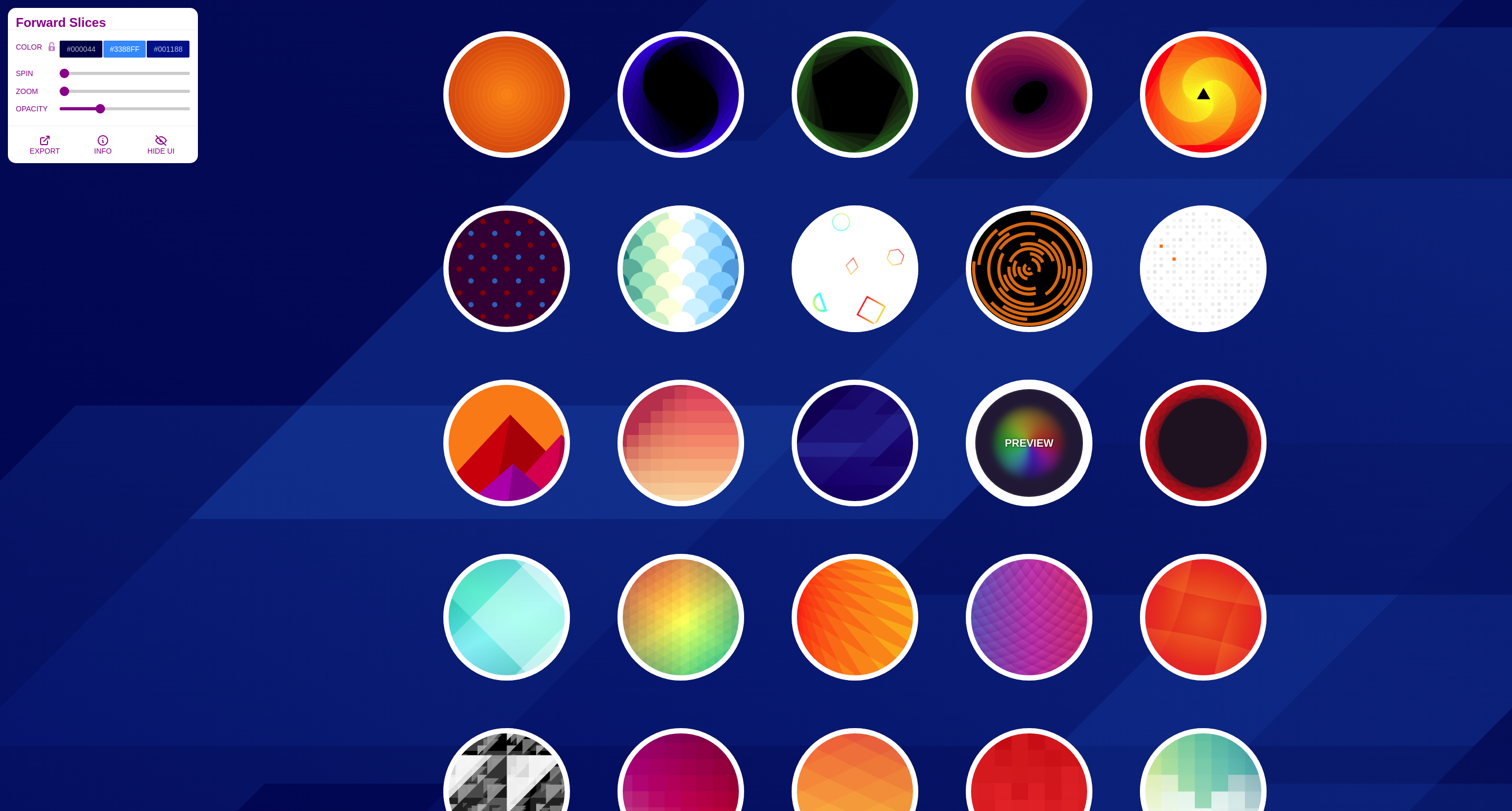
type input "0"
type input "0.2"
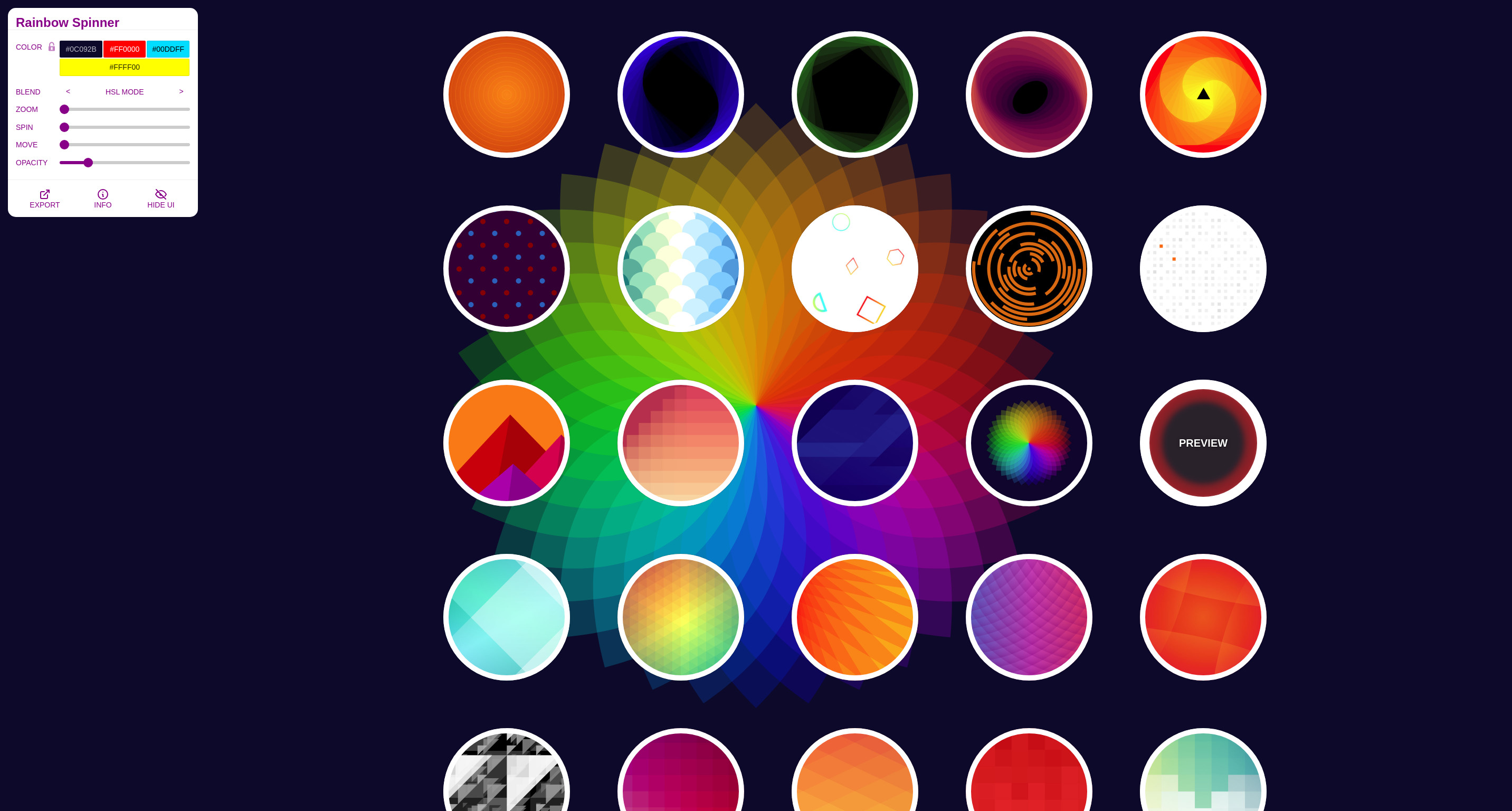
click at [1206, 463] on div "PREVIEW" at bounding box center [1203, 443] width 127 height 127
type input "#1F1221"
type input "#FF1111"
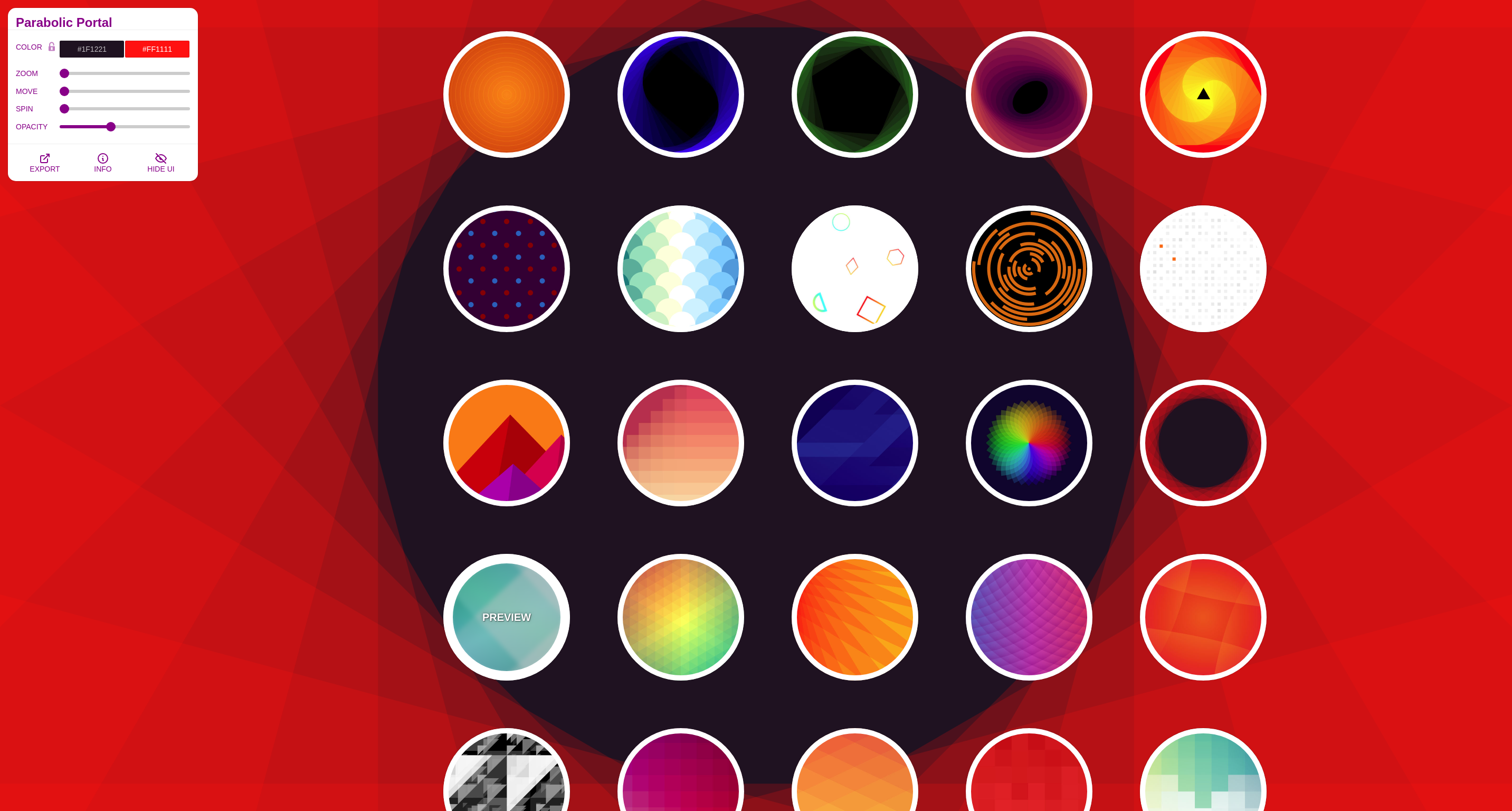
click at [517, 652] on div "PREVIEW" at bounding box center [507, 617] width 127 height 127
type input "#FFFFFF"
type input "#008066"
type input "#99FFFF"
type input "#0099FF"
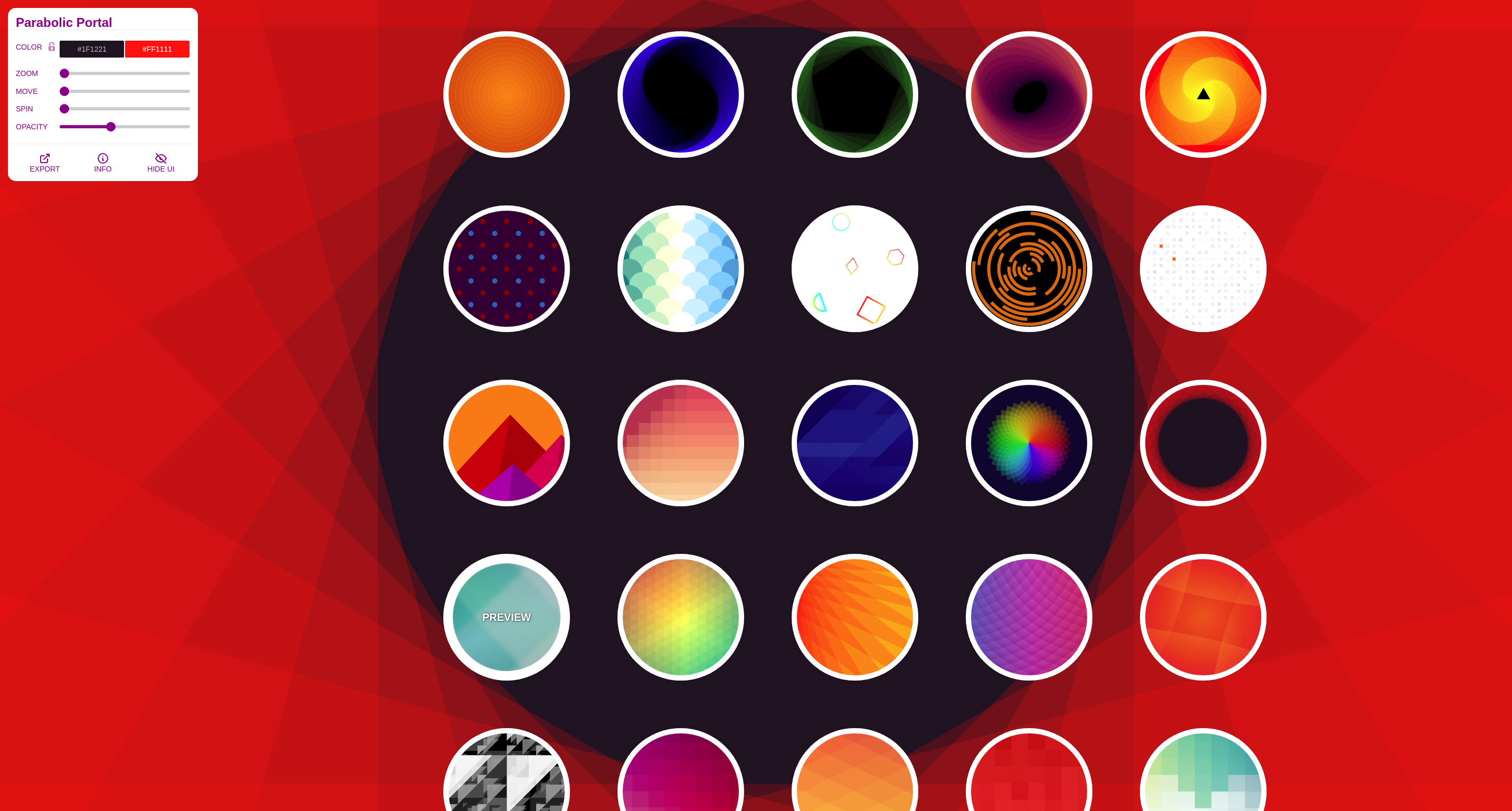
type input "#00FFCC"
type input "0.4"
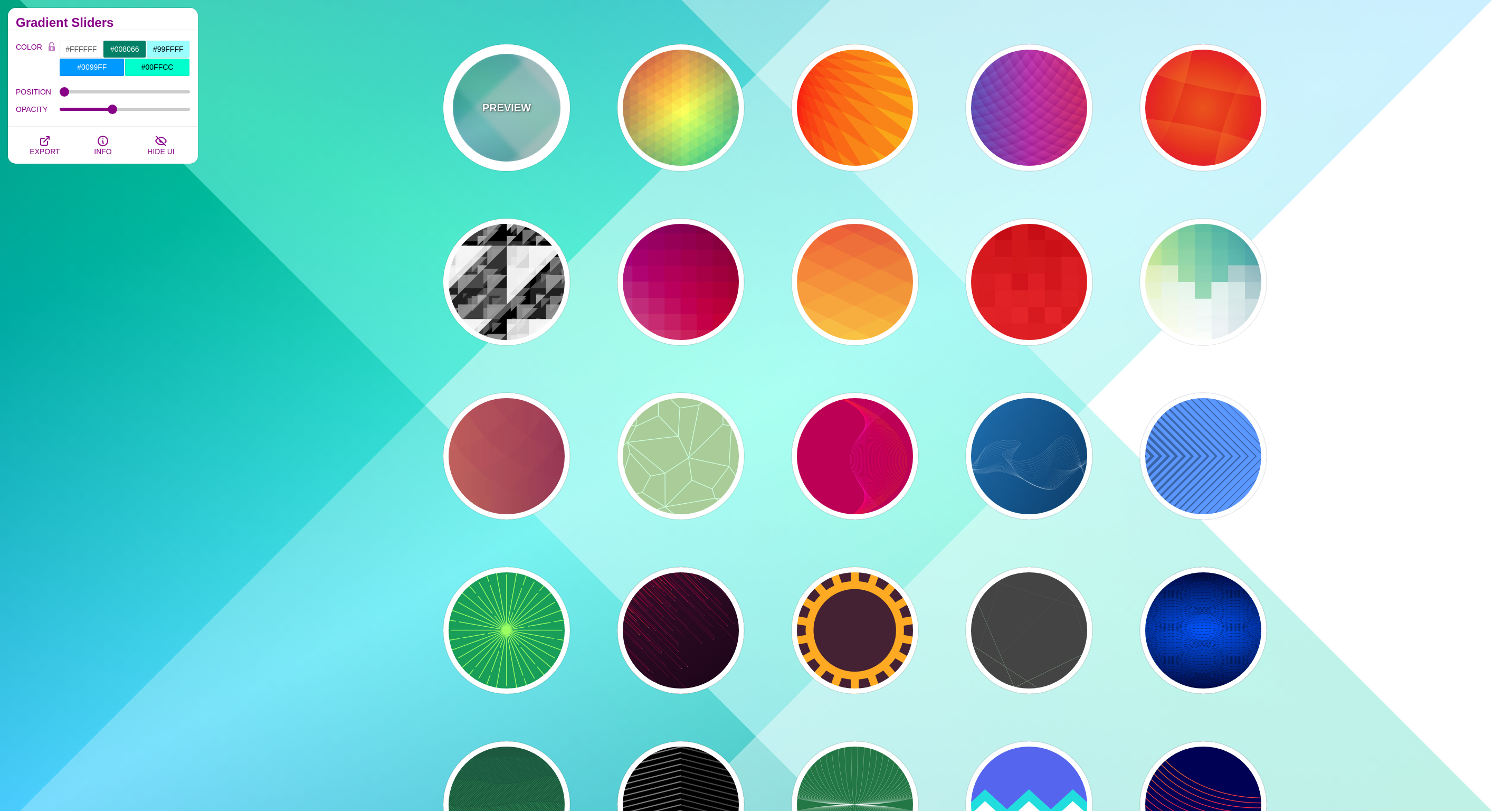
scroll to position [3727, 0]
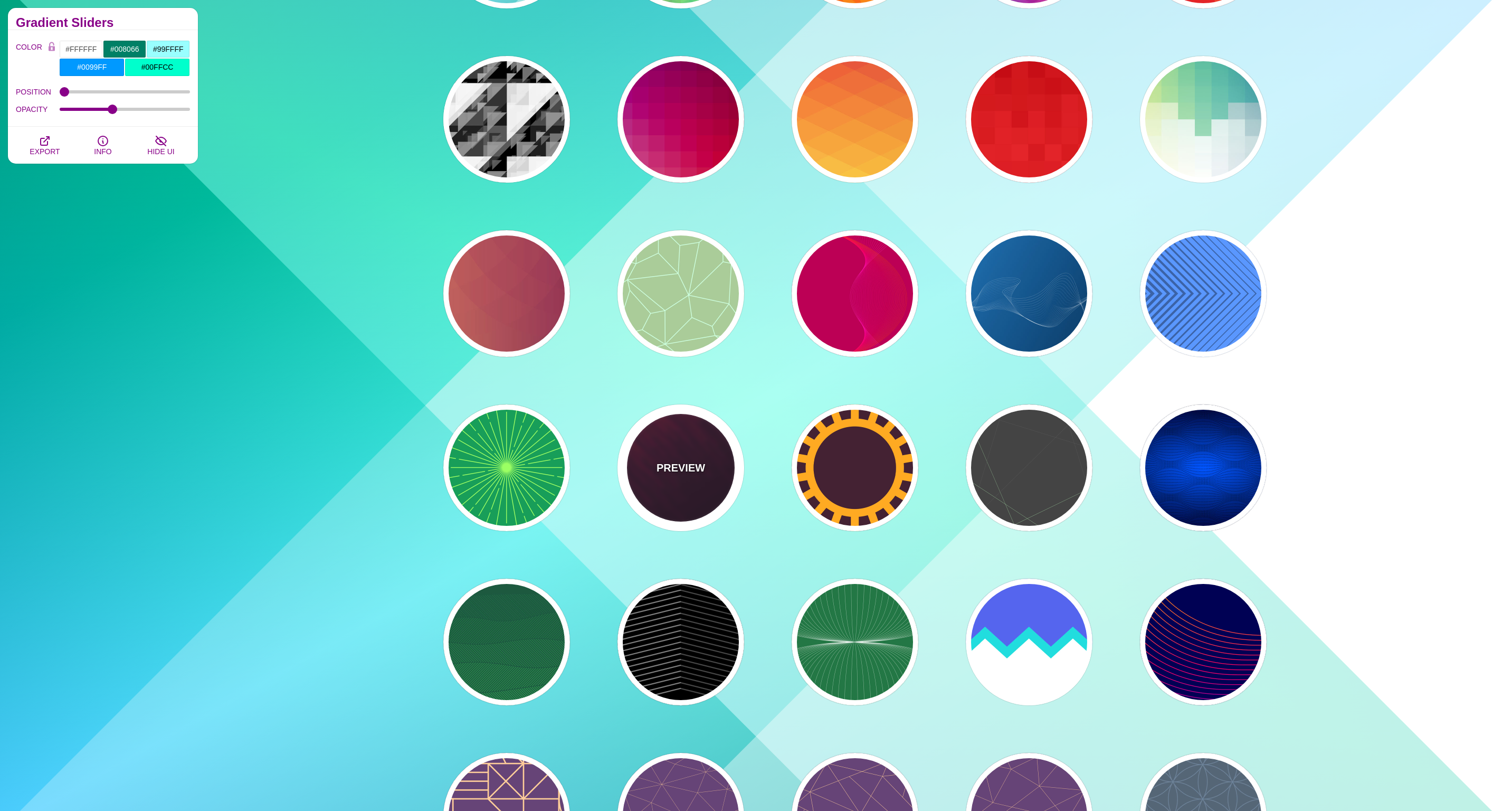
click at [718, 468] on div "PREVIEW" at bounding box center [681, 468] width 127 height 127
type input "#110011"
type input "#FF4400"
type input "#FFFFFF"
type input "2"
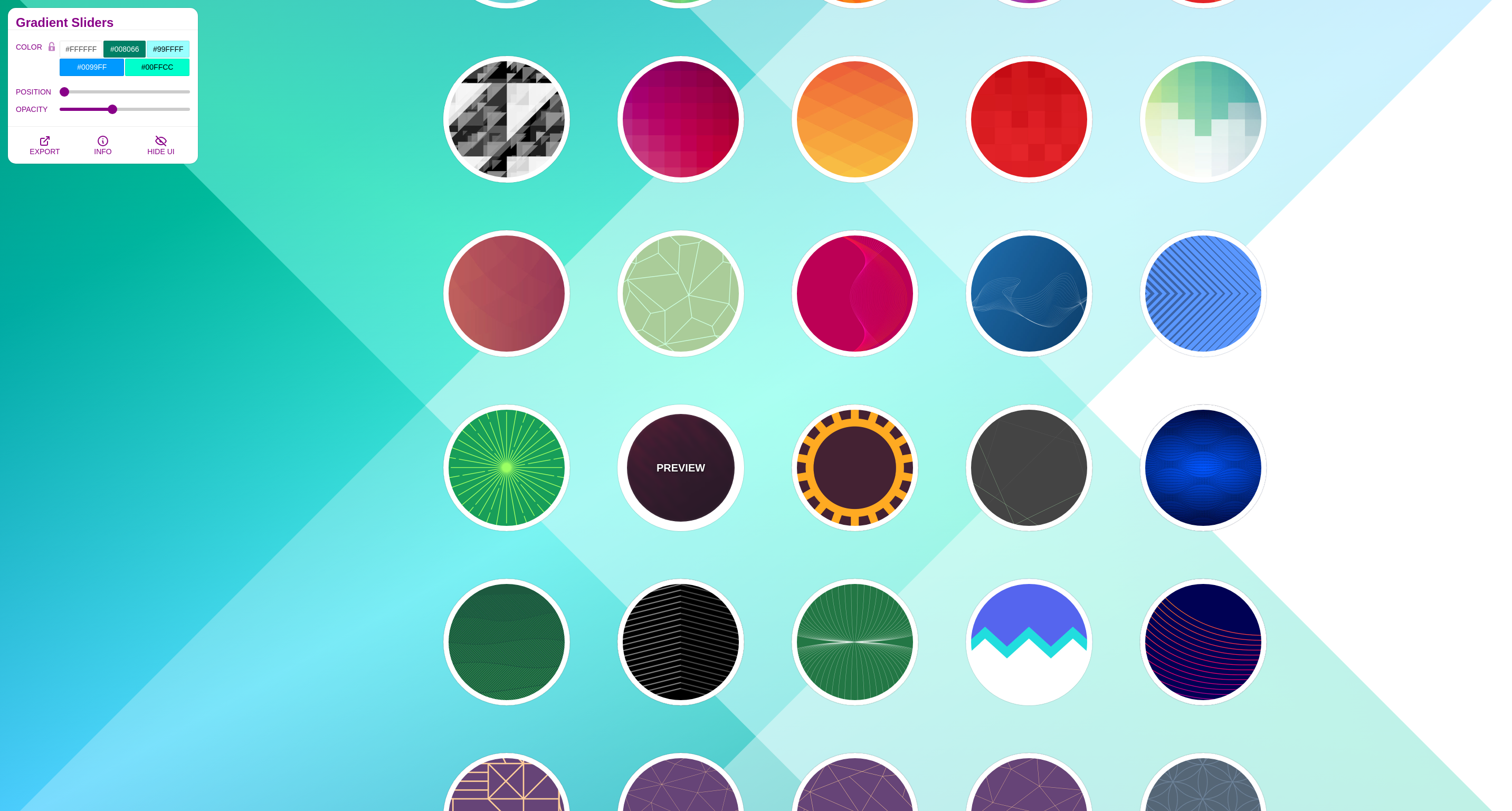
type input "5"
type input "1"
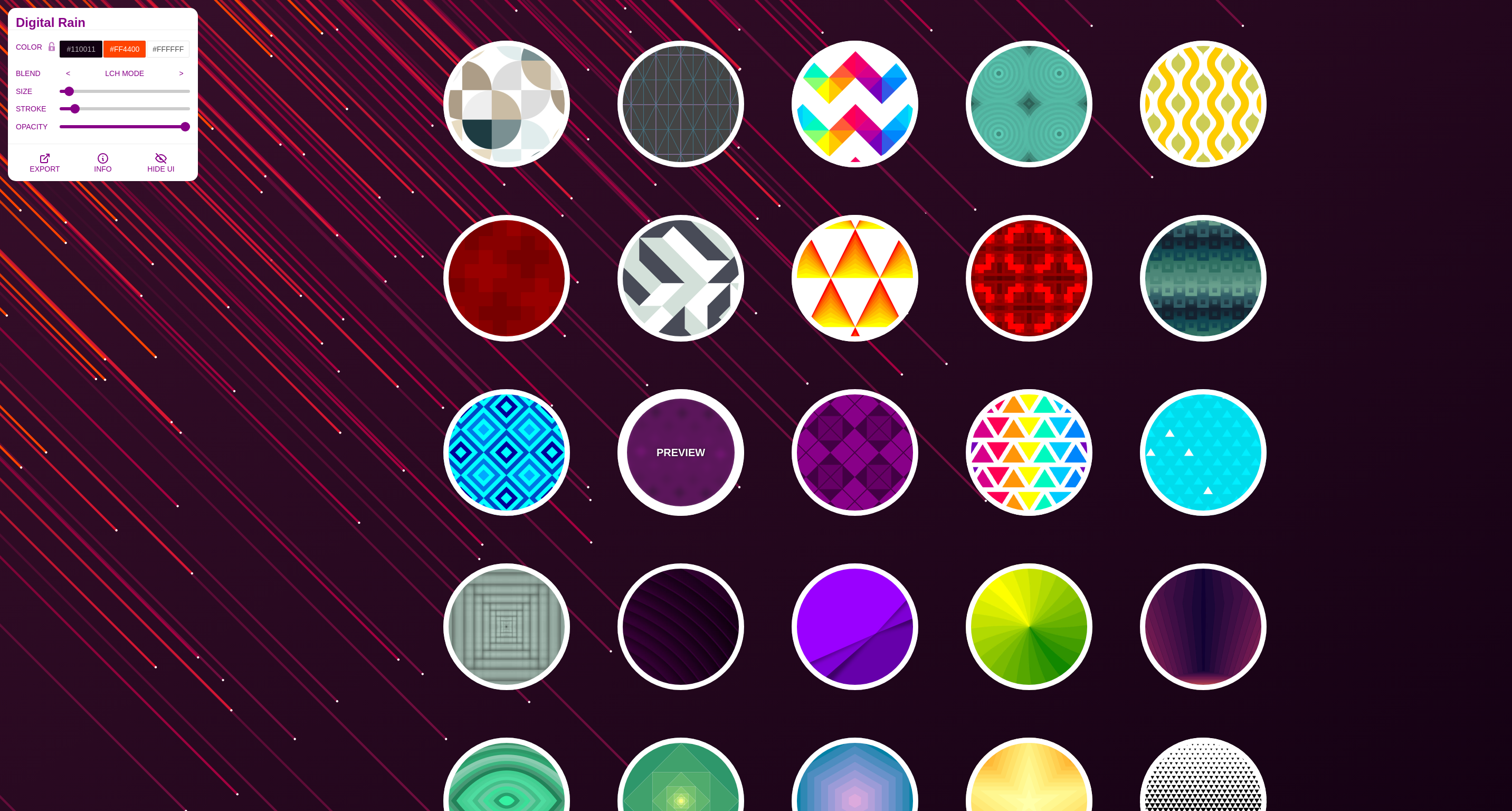
scroll to position [0, 0]
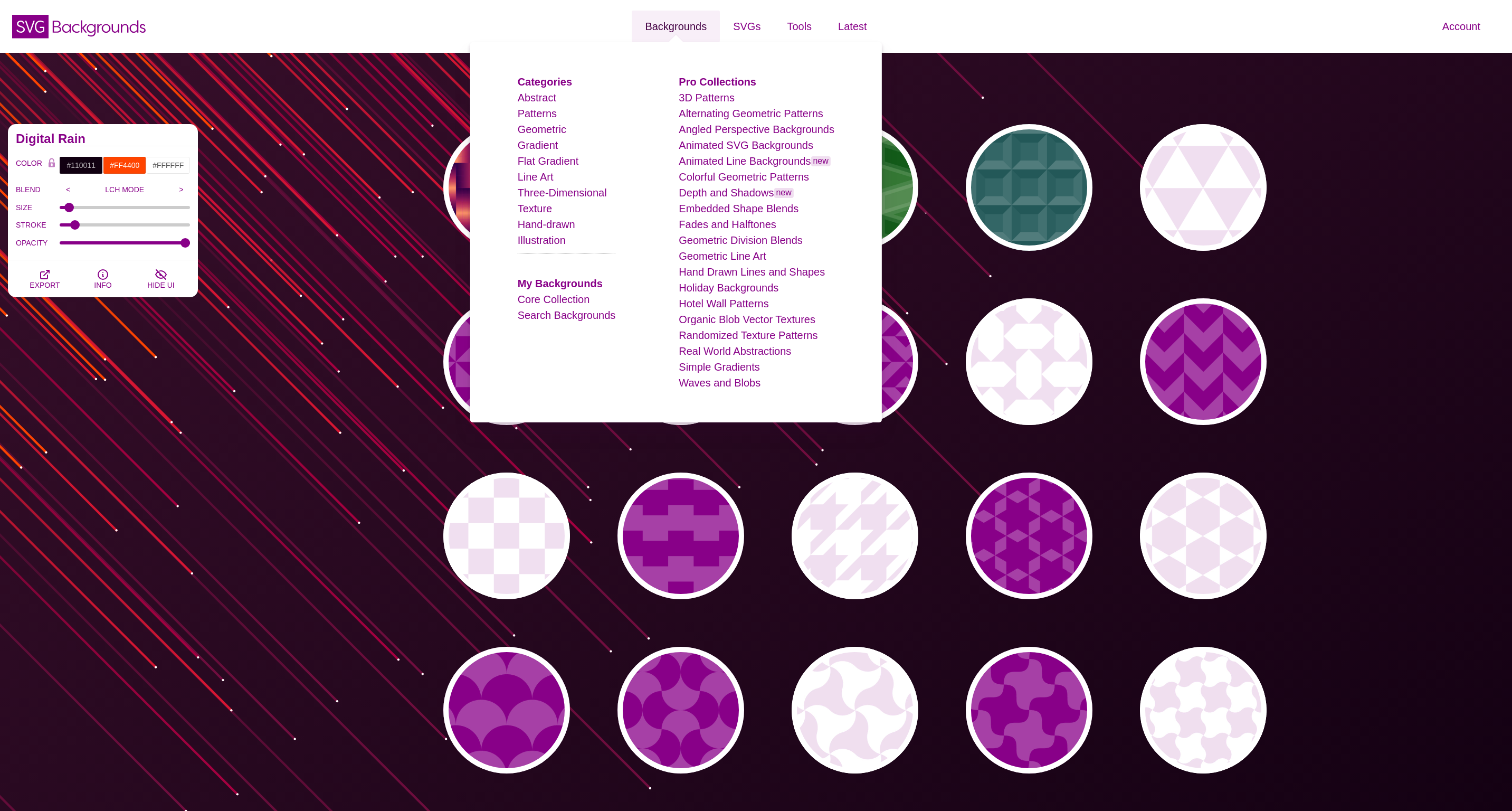
click at [672, 26] on link "Backgrounds" at bounding box center [676, 26] width 88 height 32
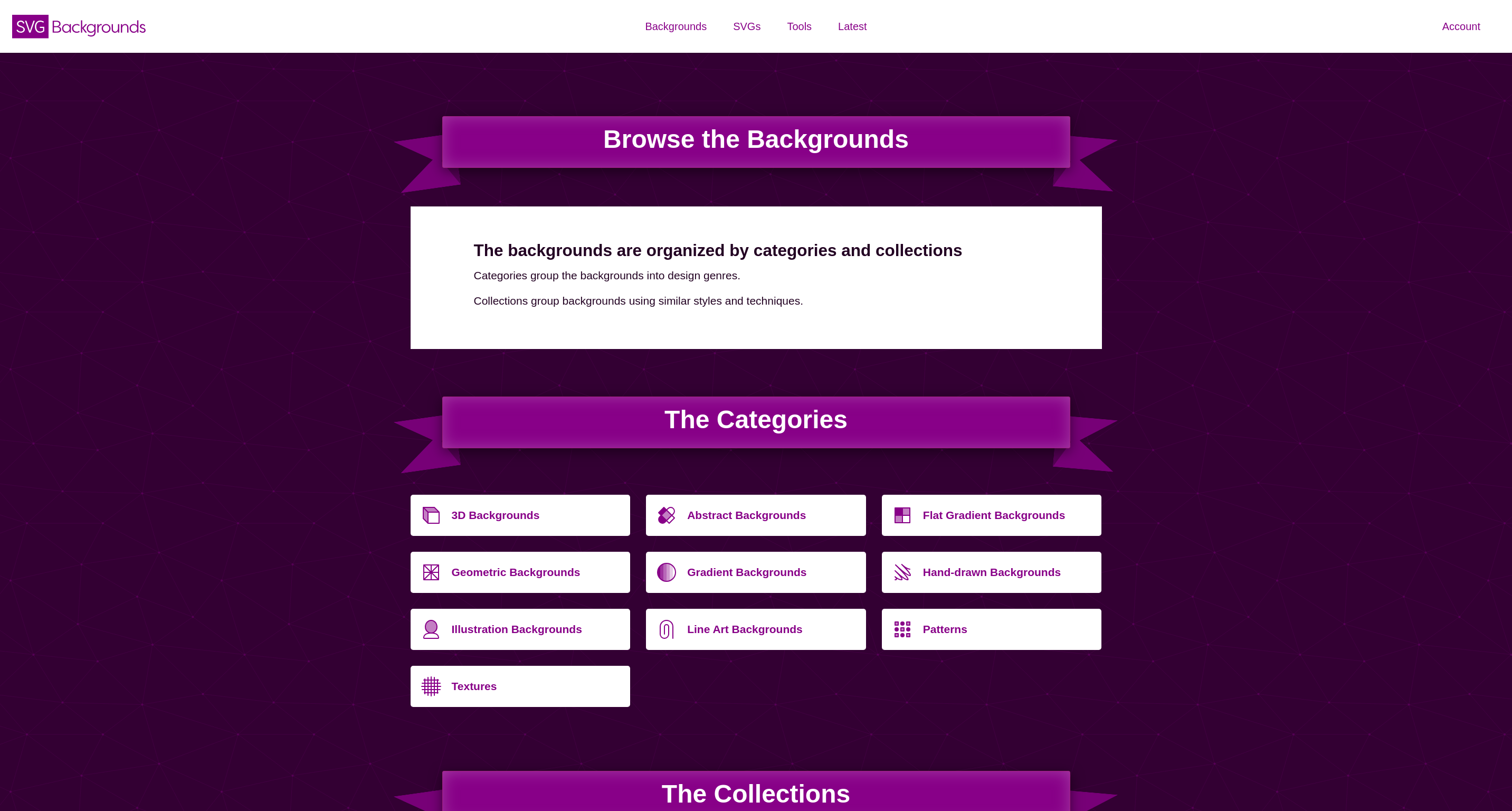
click at [773, 578] on p "Gradient Backgrounds" at bounding box center [772, 570] width 171 height 25
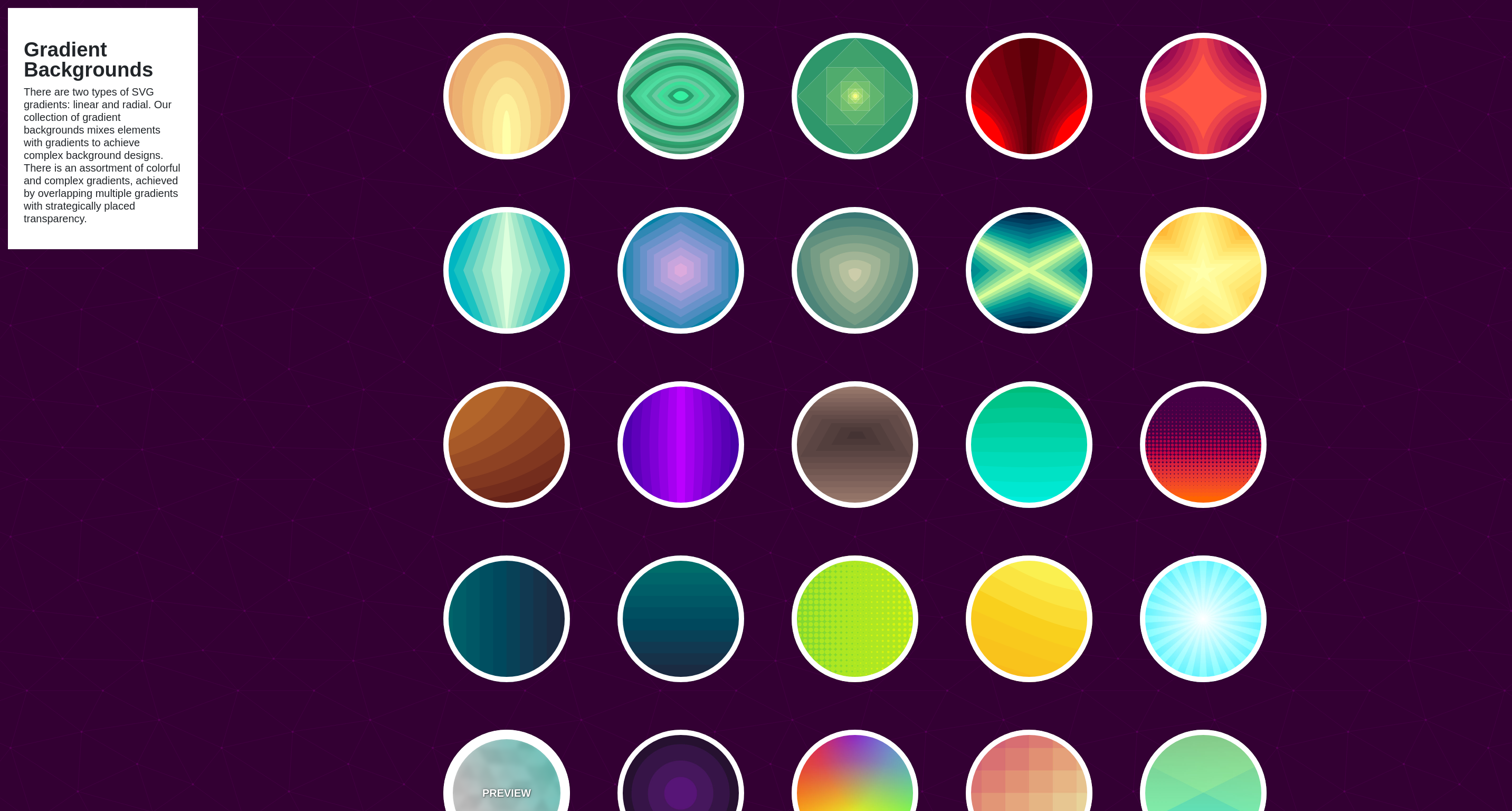
scroll to position [1746, 0]
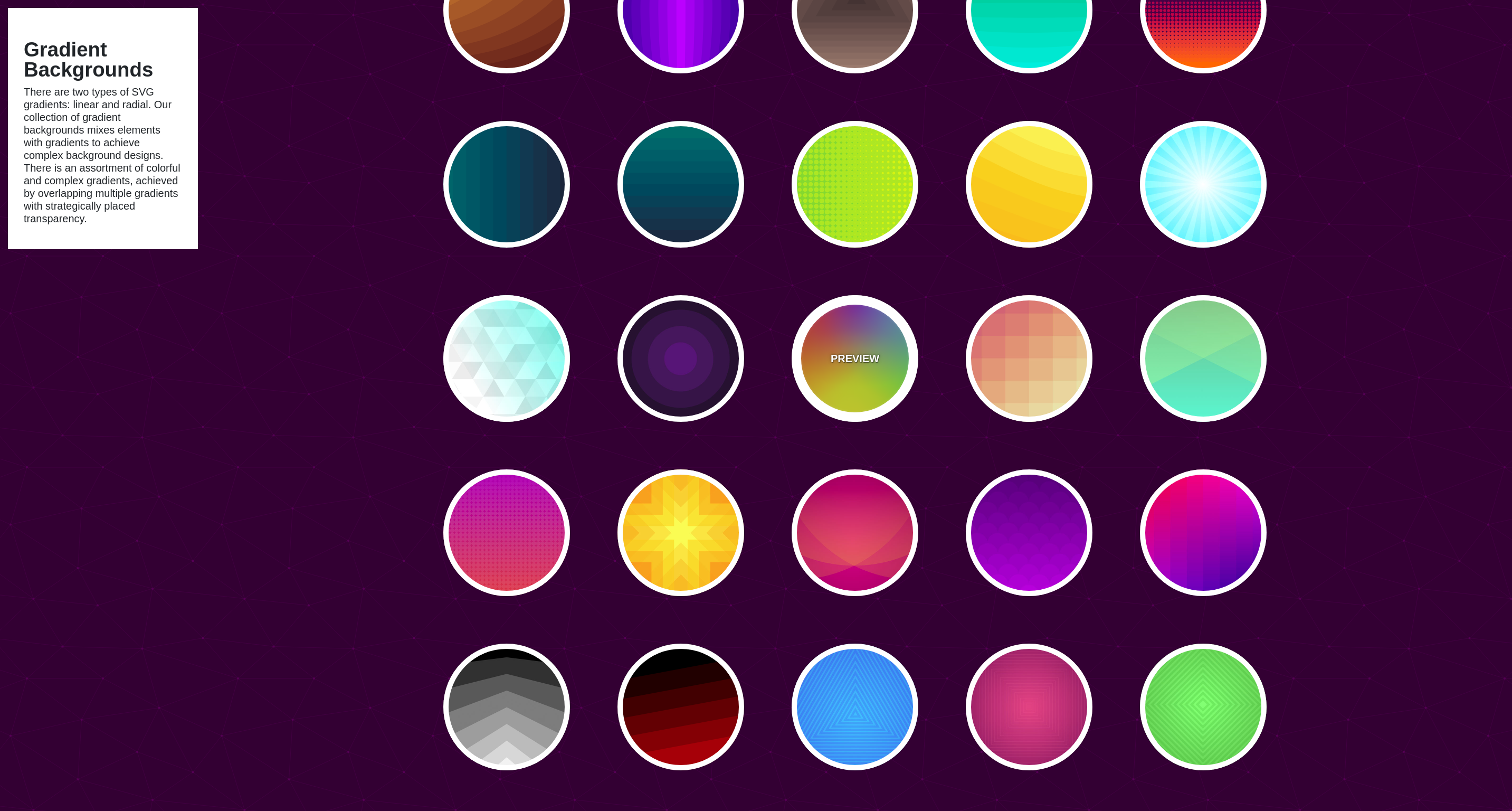
click at [870, 399] on div "PREVIEW" at bounding box center [855, 359] width 127 height 127
type input "#FFFF00"
type input "#FF0000"
type input "#00CCFF"
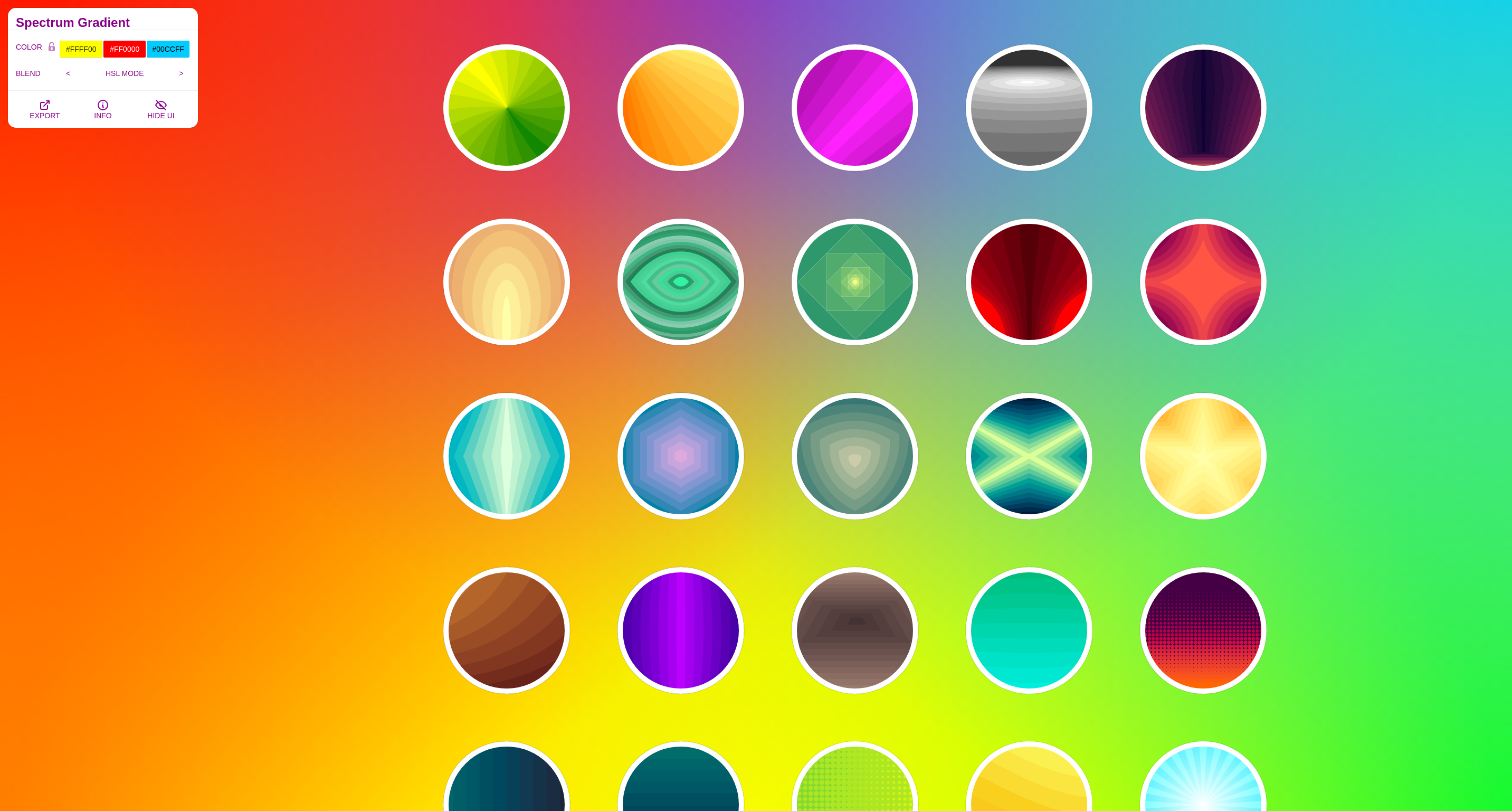
scroll to position [0, 0]
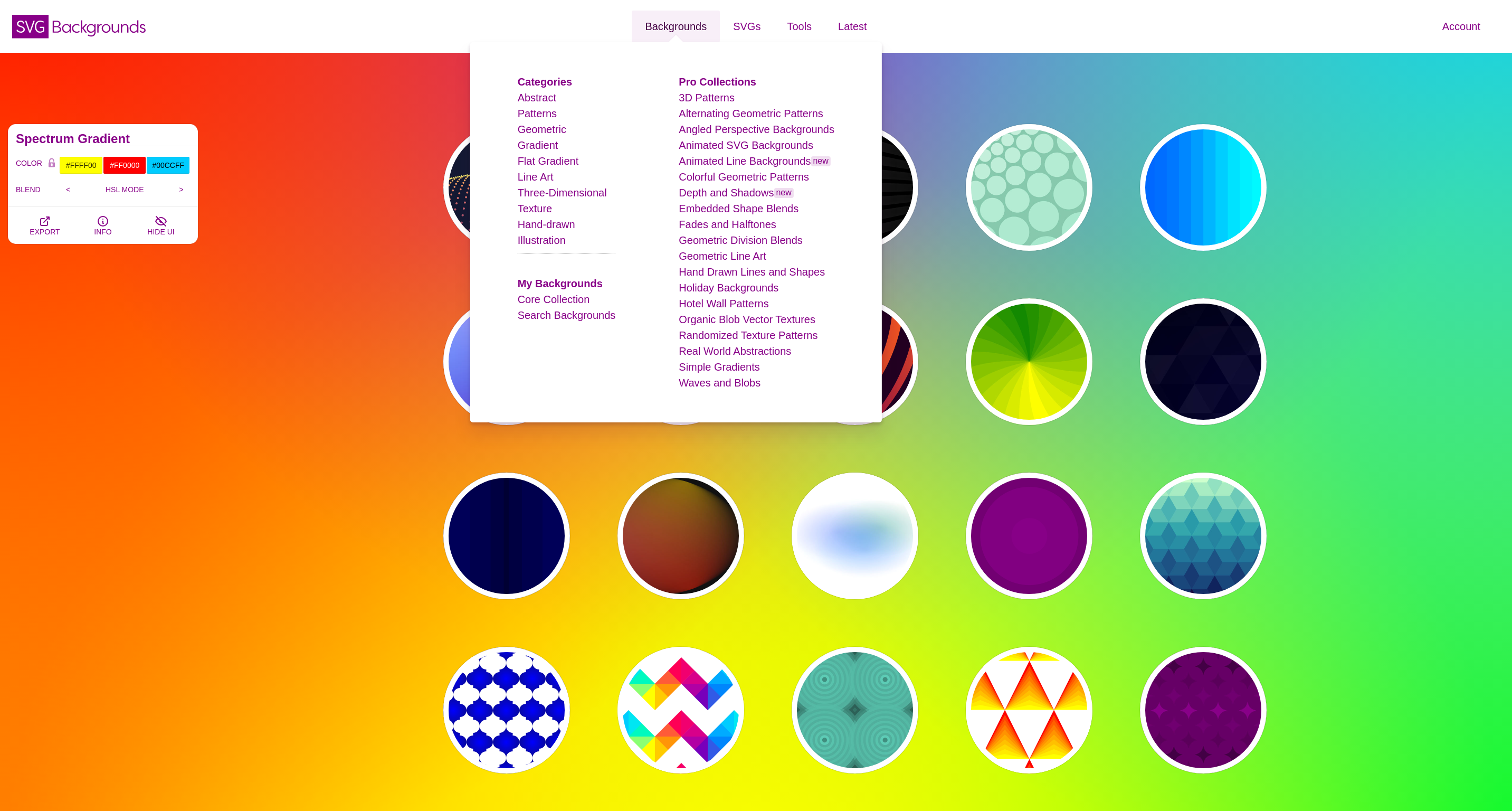
click at [671, 22] on link "Backgrounds" at bounding box center [676, 26] width 88 height 32
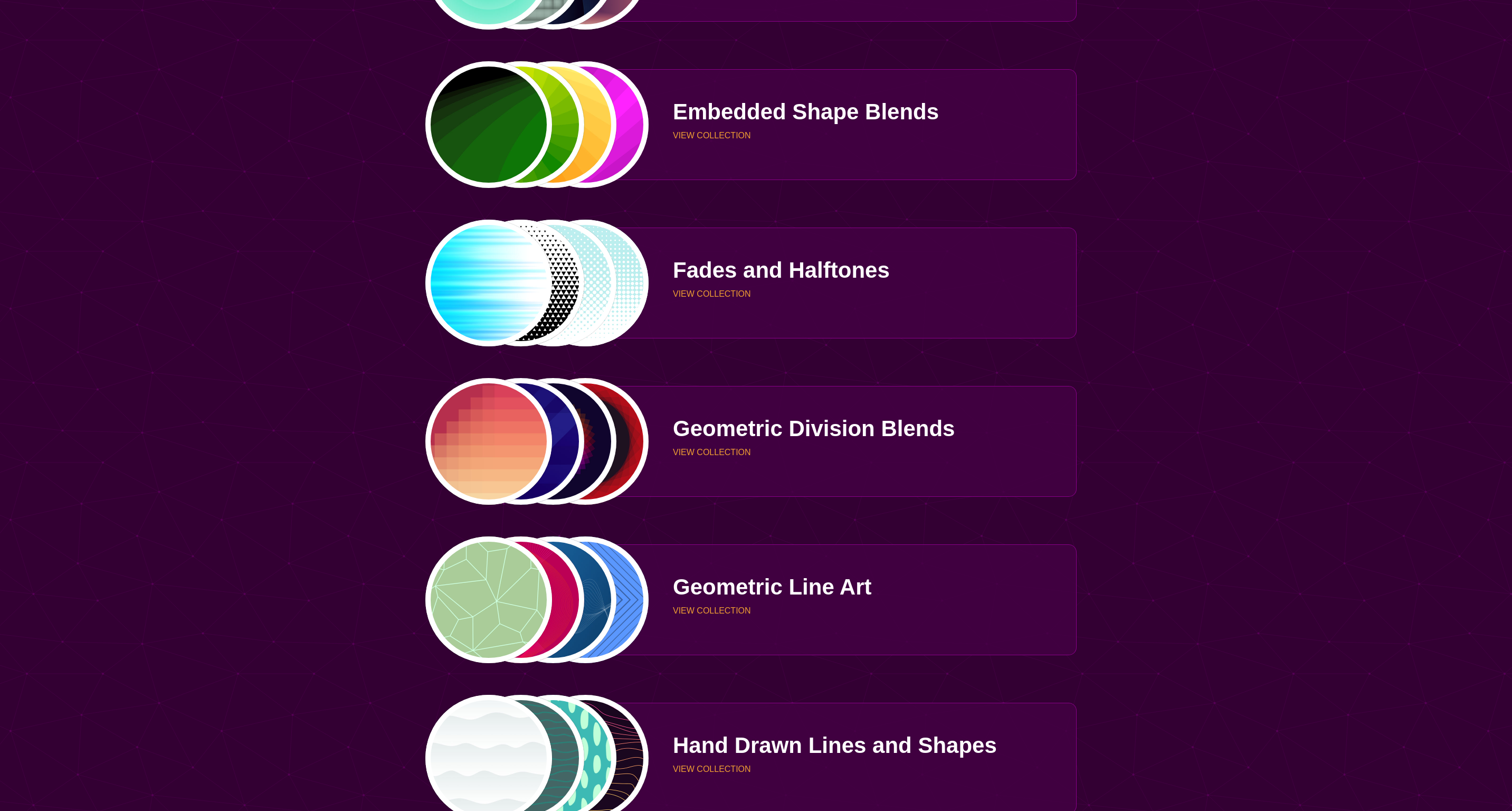
scroll to position [1607, 0]
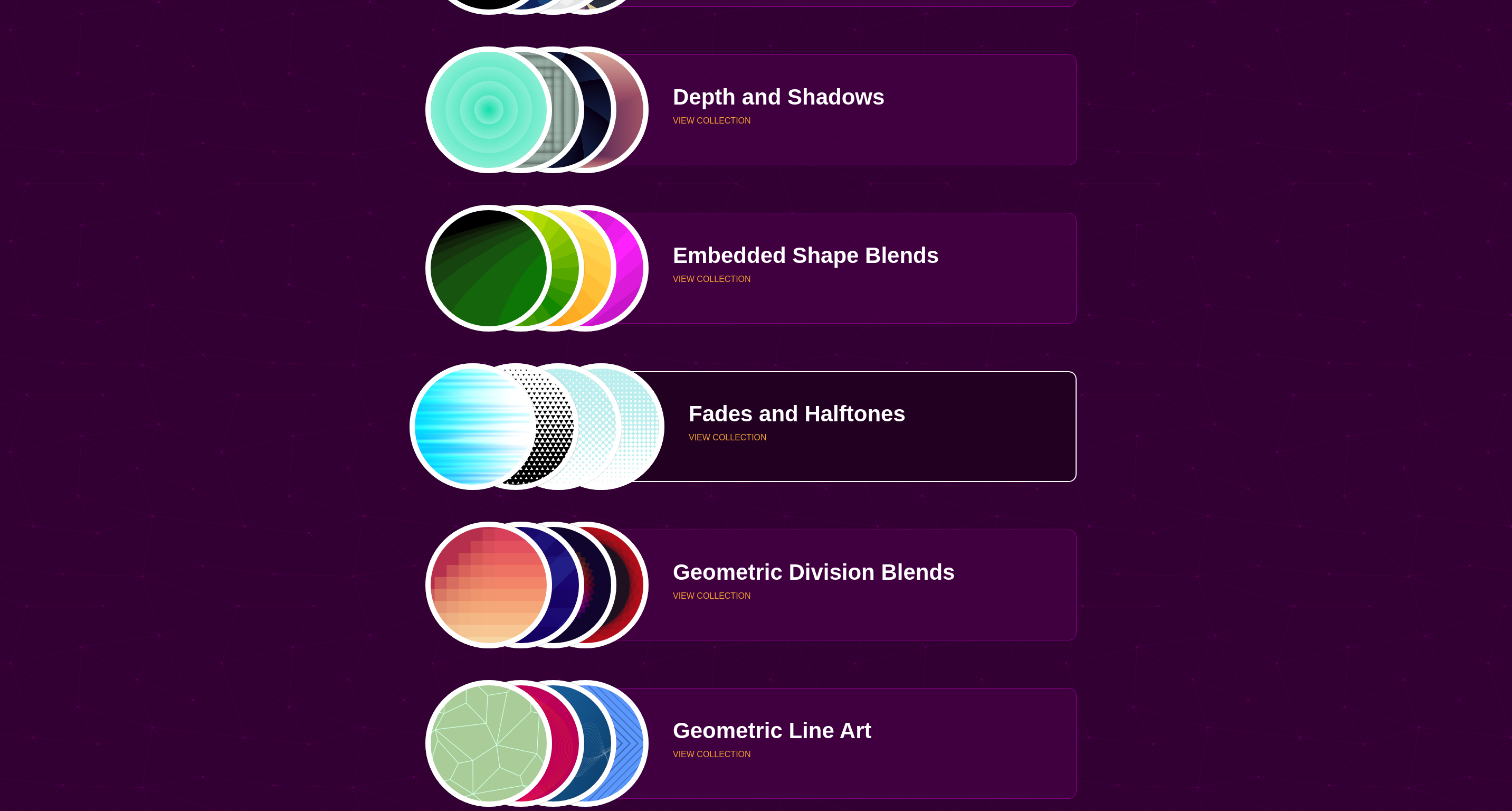
click at [720, 406] on p "Fades and Halftones" at bounding box center [878, 414] width 380 height 22
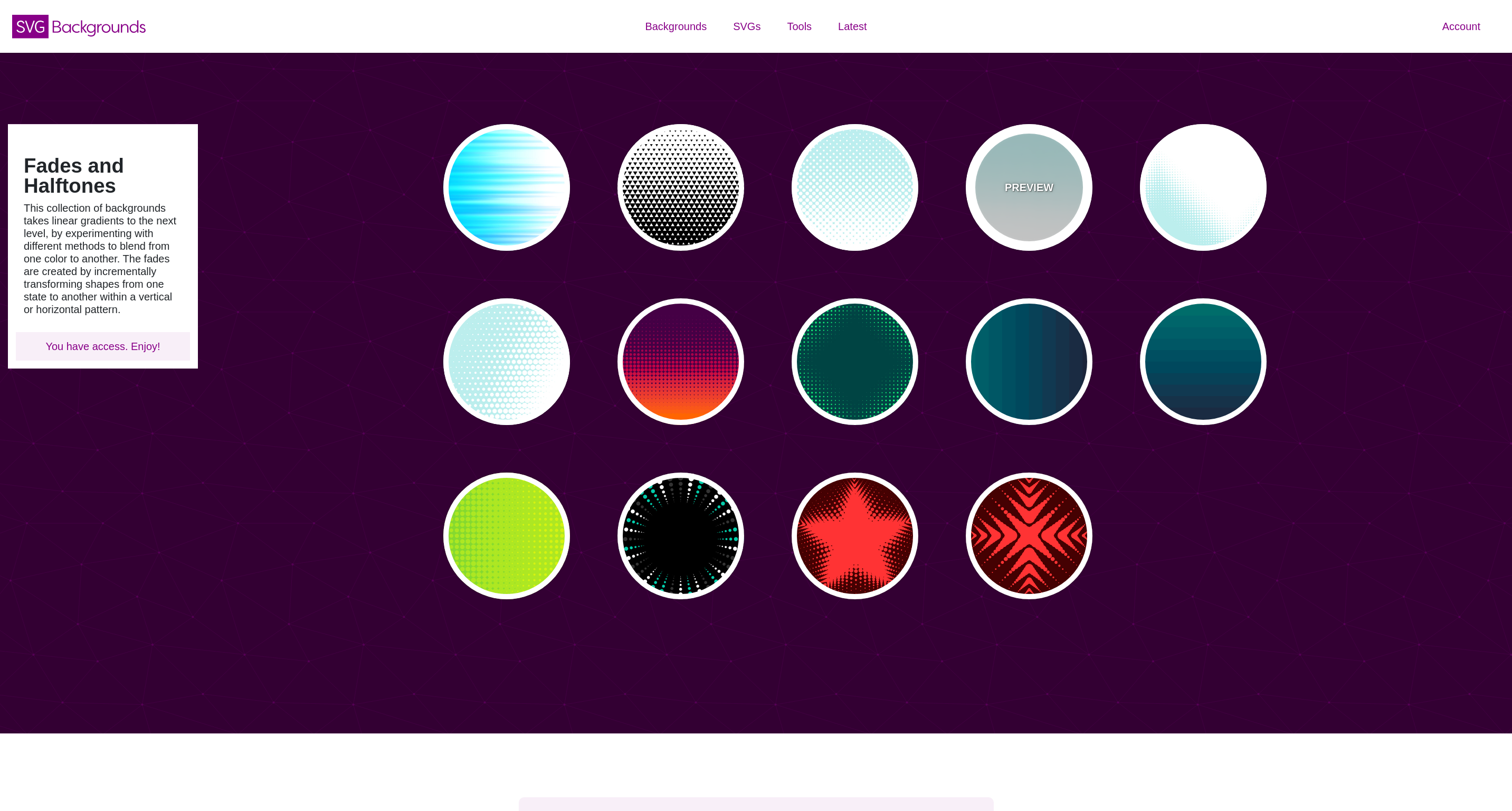
click at [1027, 216] on div "PREVIEW" at bounding box center [1029, 187] width 127 height 127
type input "#BBEEEE"
type input "0"
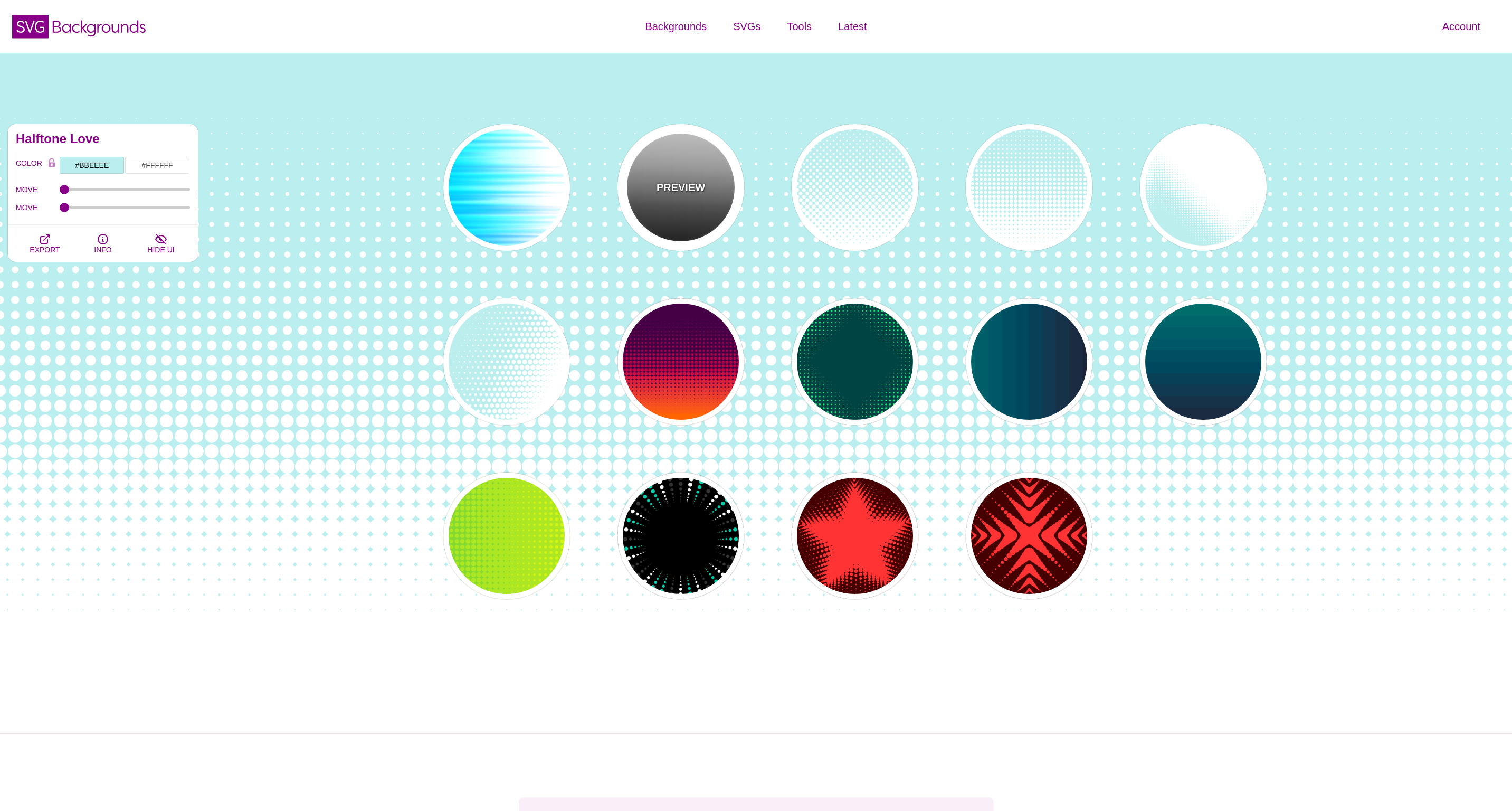
click at [678, 207] on div "PREVIEW" at bounding box center [681, 187] width 127 height 127
type input "#FFFFFF"
type input "#000000"
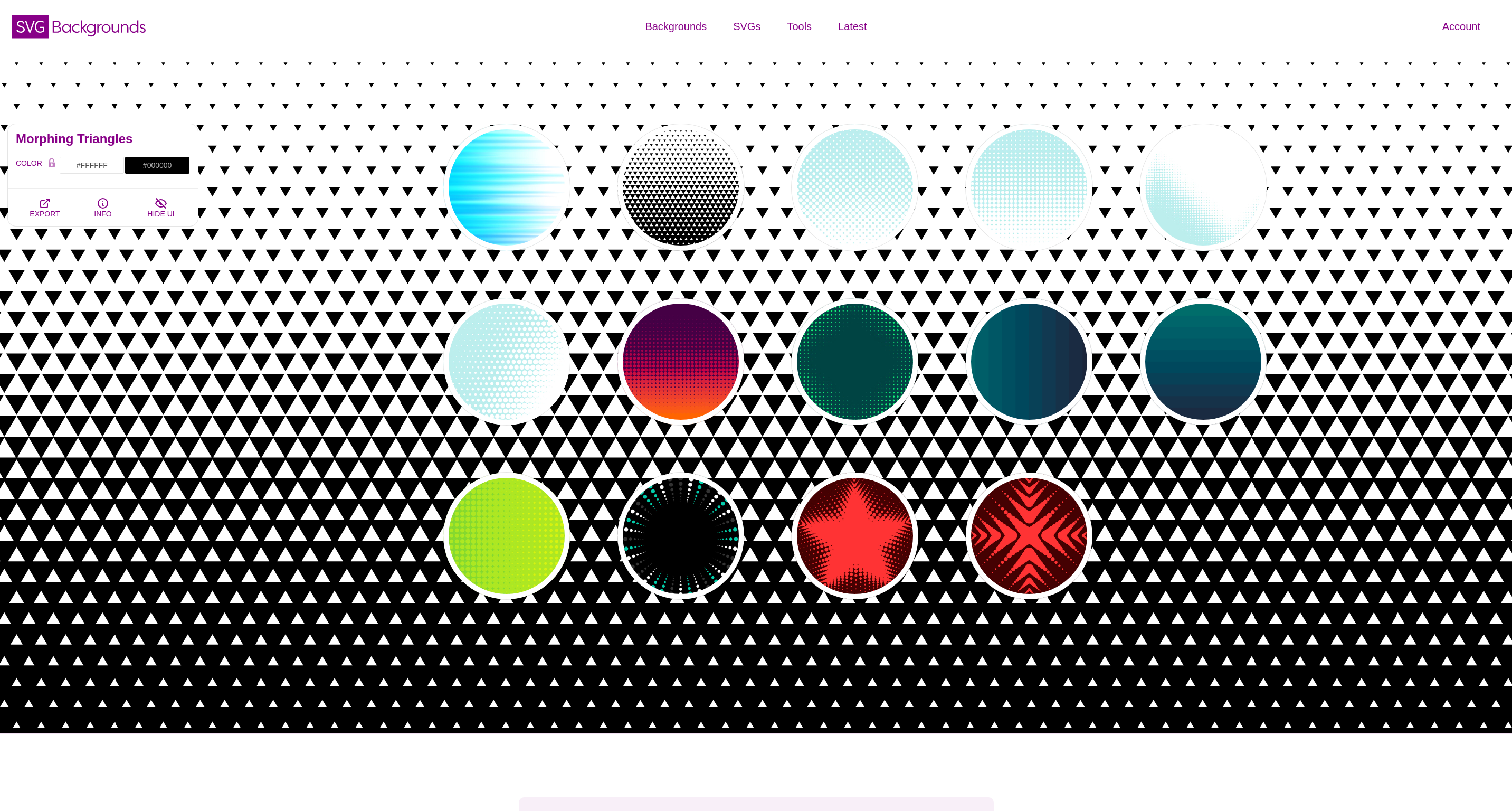
click at [1021, 13] on div "Account Dashboard Member info Plan and billing Payment history Support Color ma…" at bounding box center [1260, 26] width 504 height 53
